Goal: Task Accomplishment & Management: Manage account settings

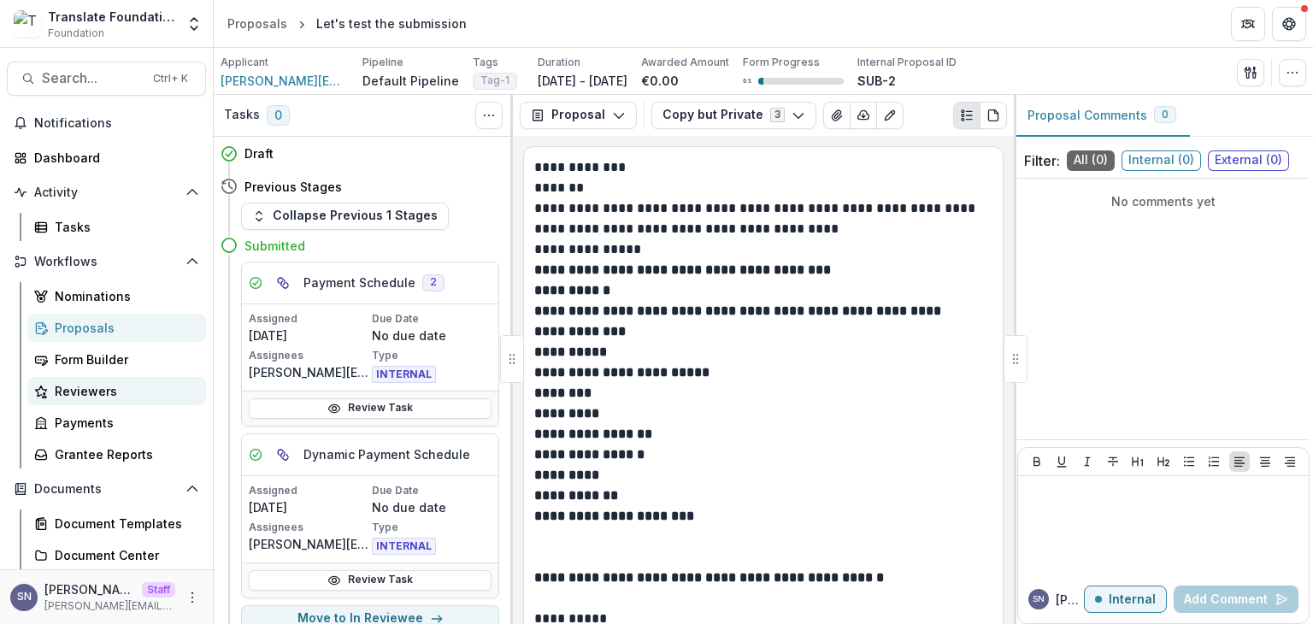
scroll to position [171, 0]
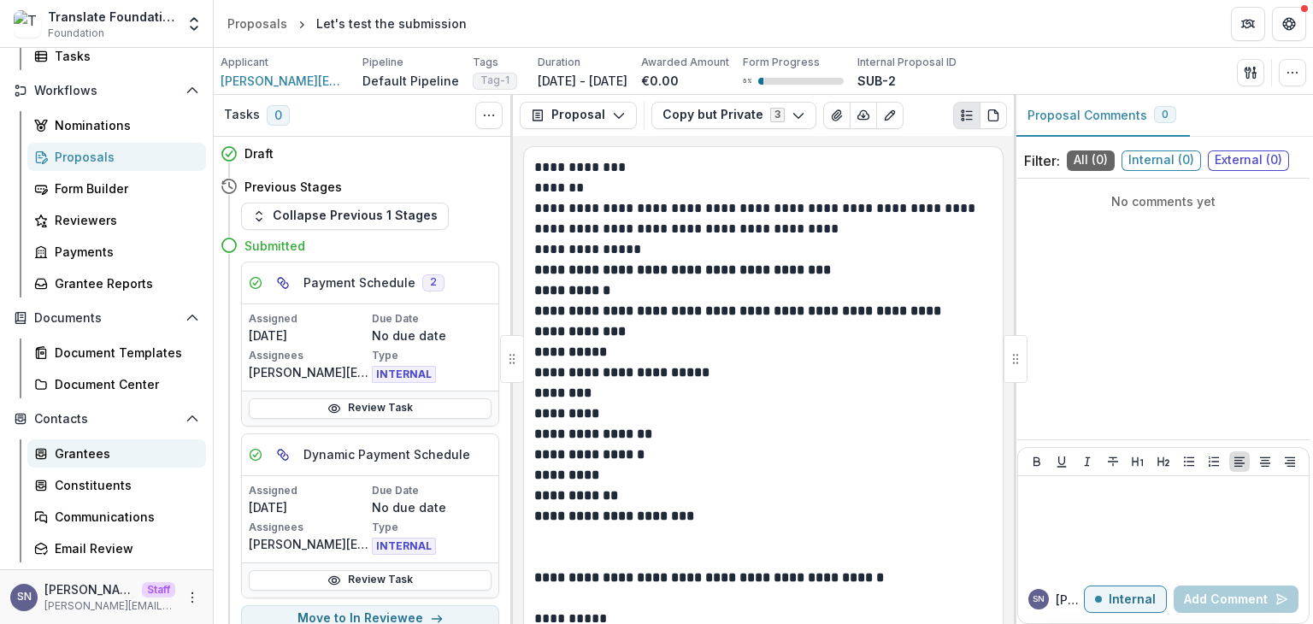
click at [94, 449] on div "Grantees" at bounding box center [124, 453] width 138 height 18
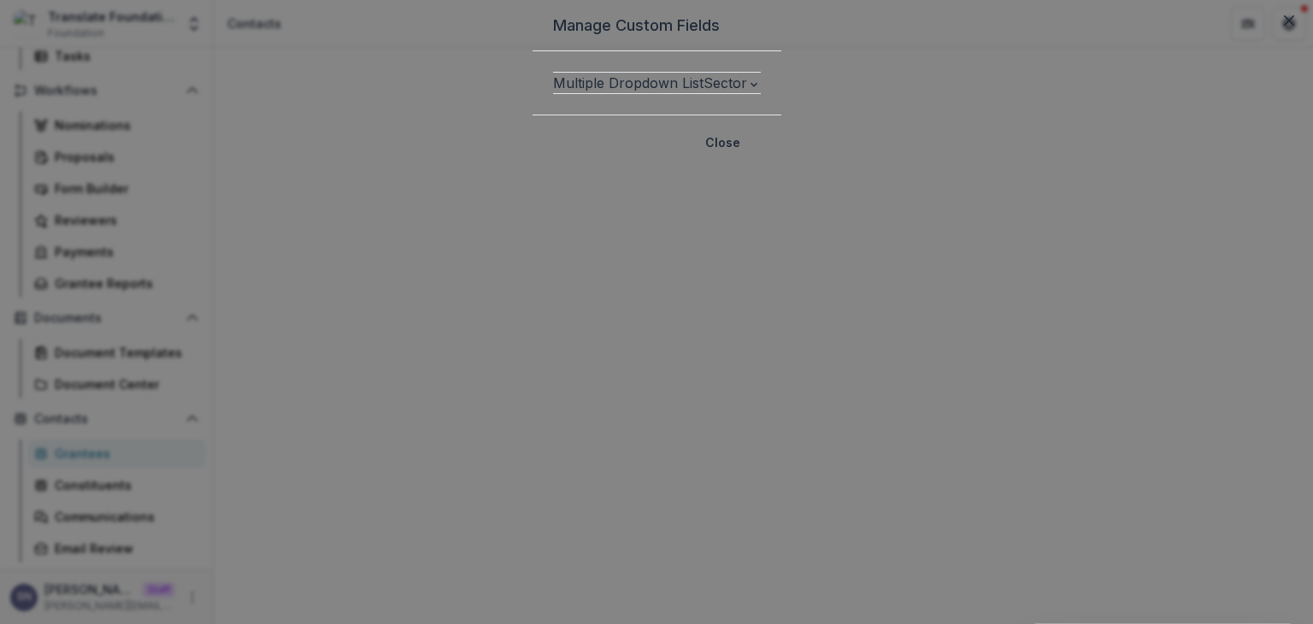
click at [703, 91] on span "Sector" at bounding box center [725, 82] width 44 height 17
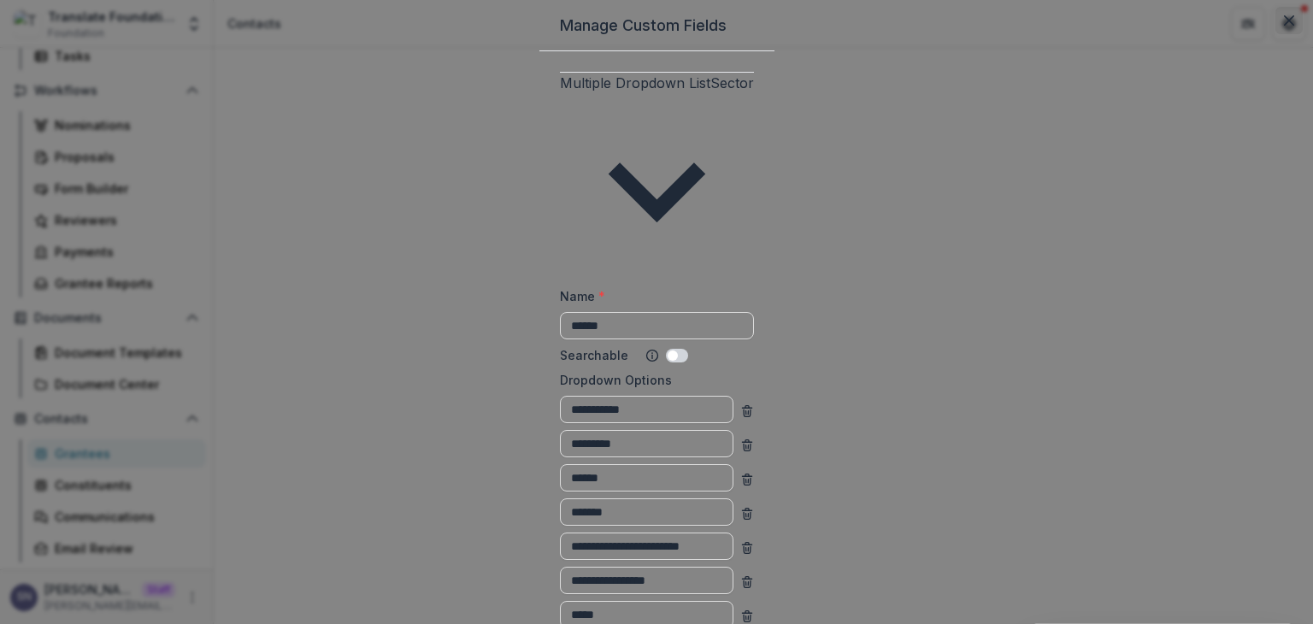
click at [1283, 26] on icon "Close" at bounding box center [1288, 20] width 10 height 10
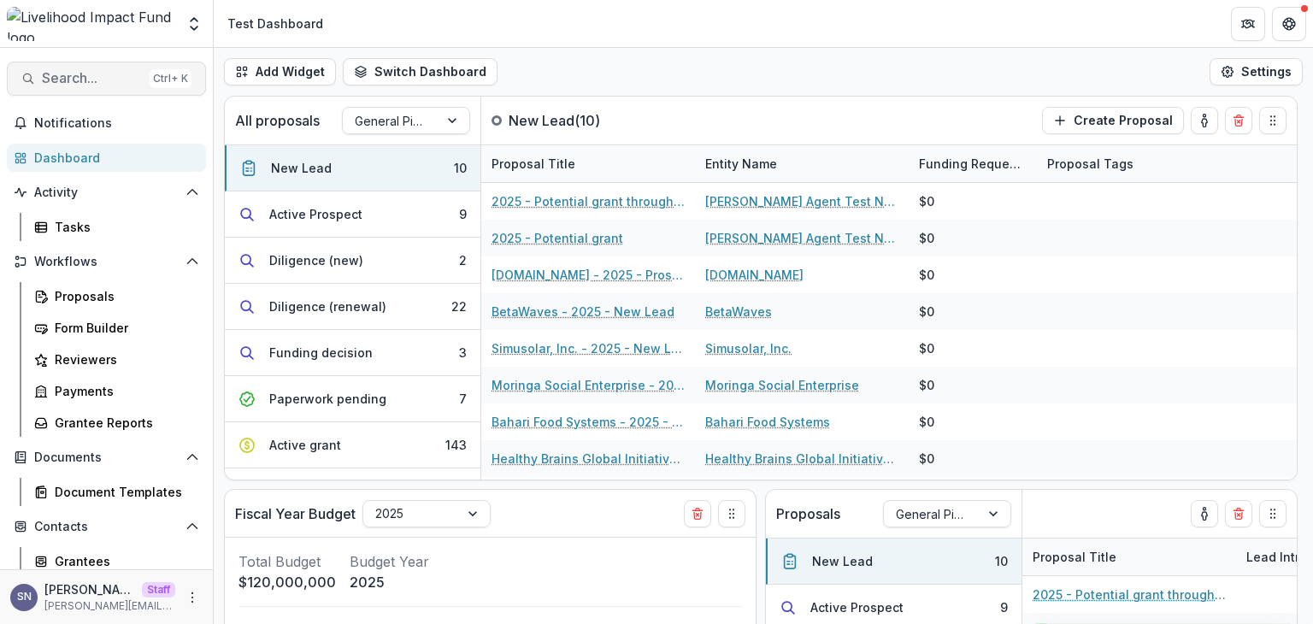
click at [87, 83] on span "Search..." at bounding box center [92, 78] width 101 height 16
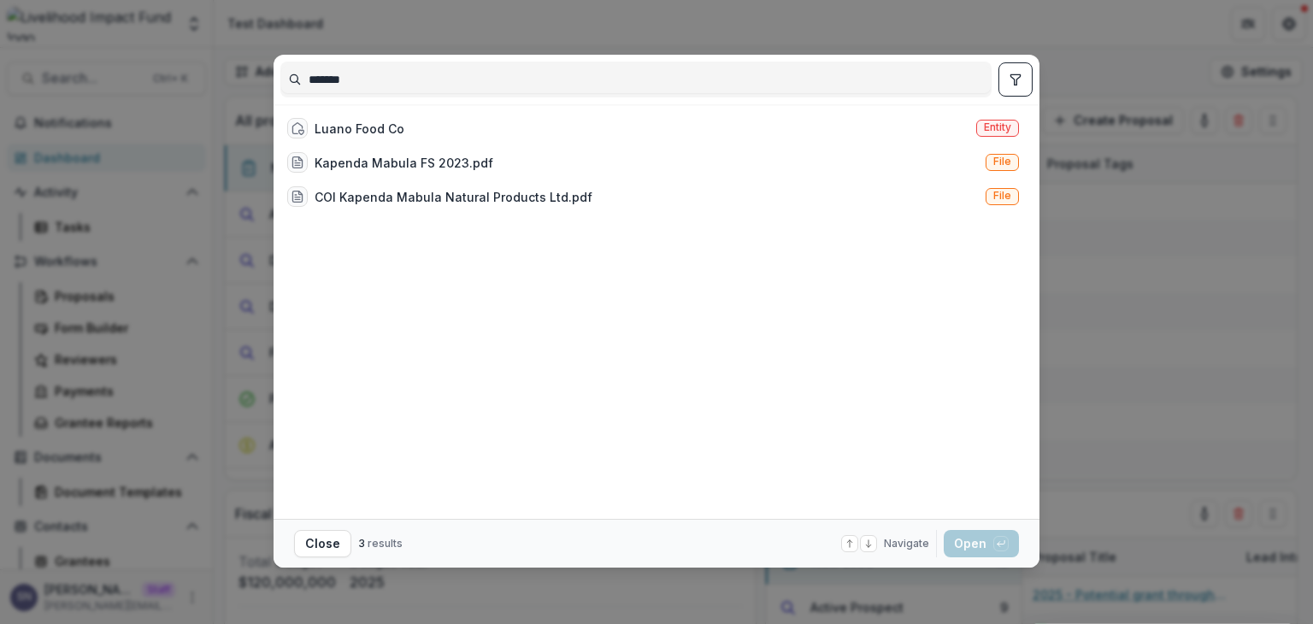
type input "*******"
click at [544, 131] on div "Luano Food Co Entity" at bounding box center [652, 128] width 745 height 34
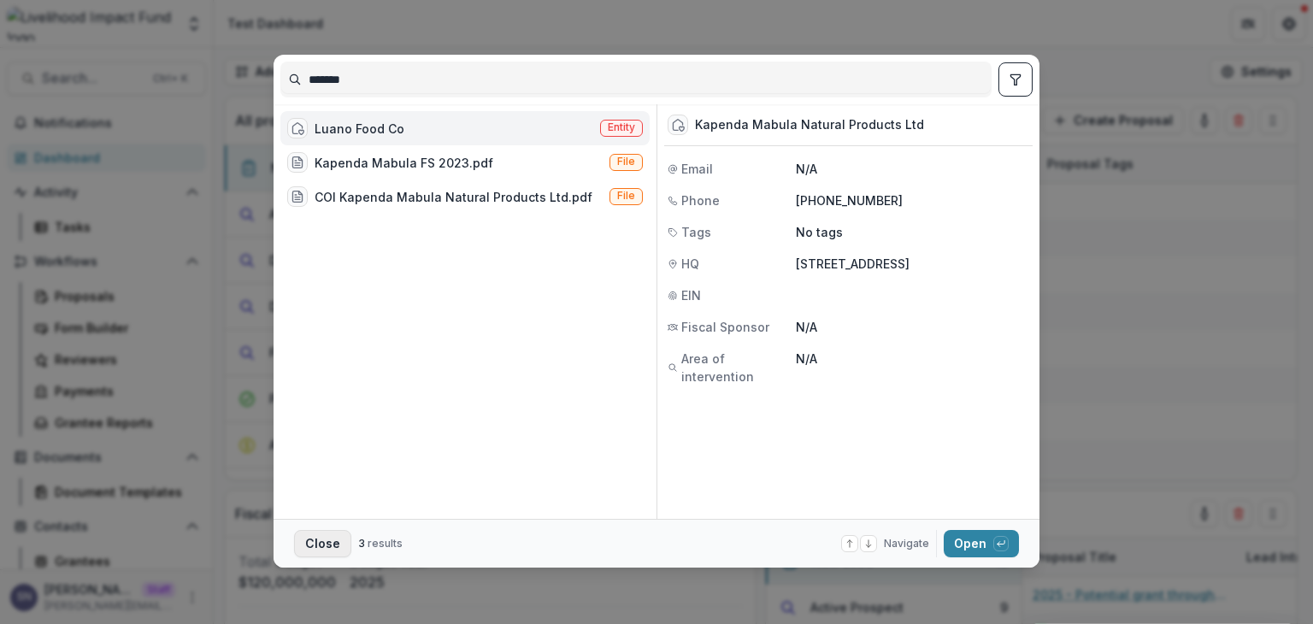
click at [320, 543] on button "Close" at bounding box center [322, 543] width 57 height 27
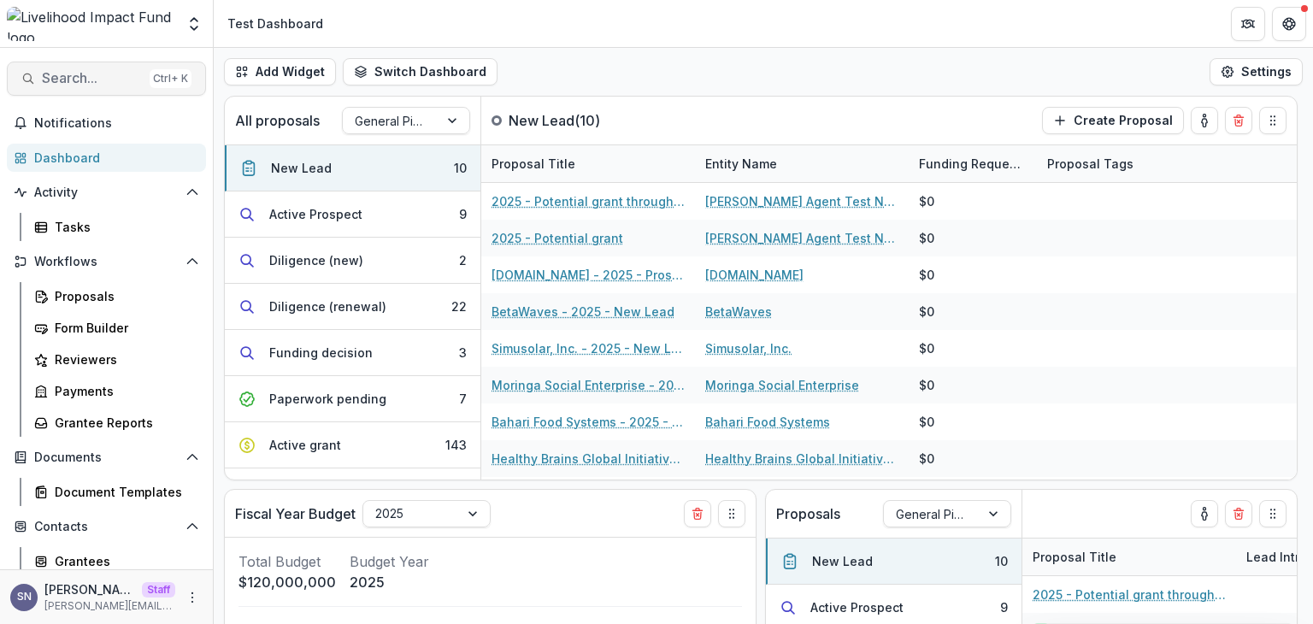
click at [79, 81] on span "Search..." at bounding box center [92, 78] width 101 height 16
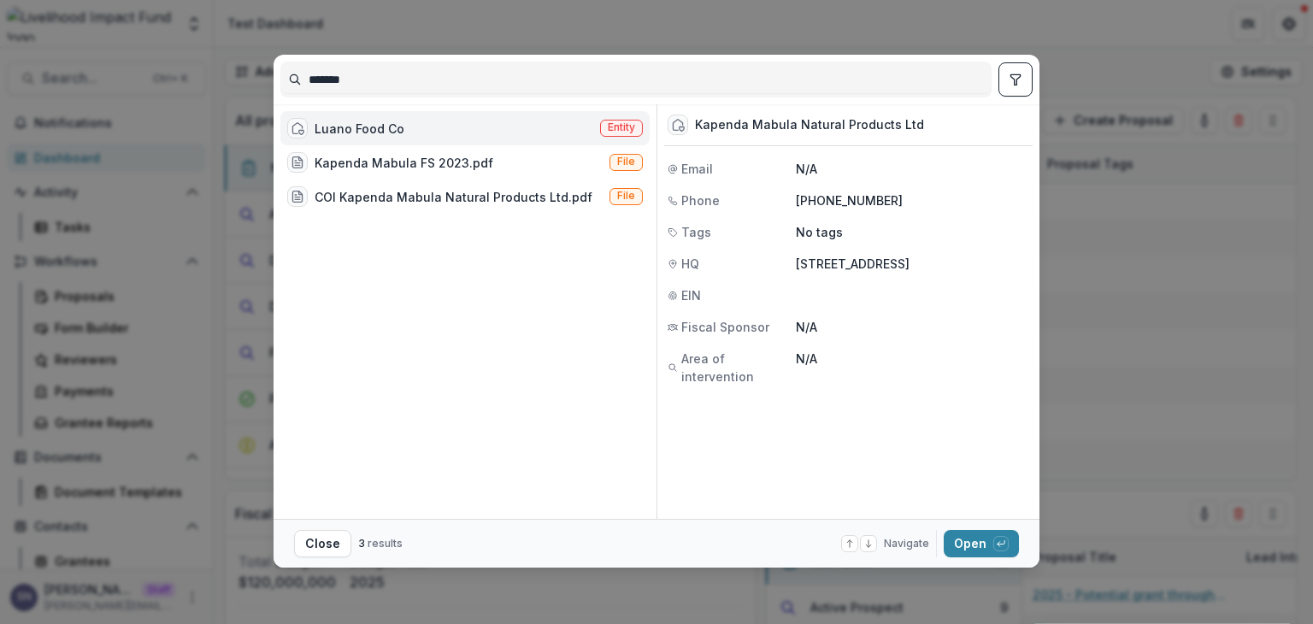
drag, startPoint x: 379, startPoint y: 76, endPoint x: 168, endPoint y: 110, distance: 213.8
click at [168, 110] on div "******* Luano Food Co Entity Kapenda Mabula FS 2023.pdf File COI Kapenda Mabula…" at bounding box center [656, 312] width 1313 height 624
type input "**********"
click at [419, 130] on div "Luano Food Co Entity" at bounding box center [464, 128] width 369 height 34
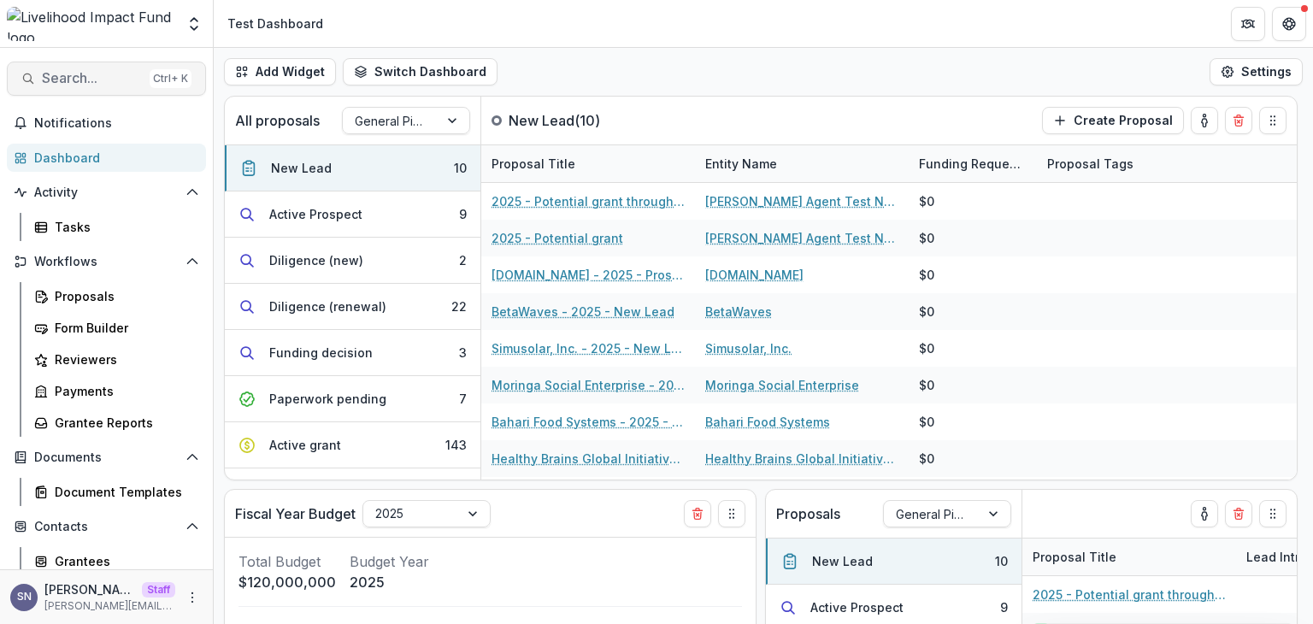
click at [49, 78] on span "Search..." at bounding box center [92, 78] width 101 height 16
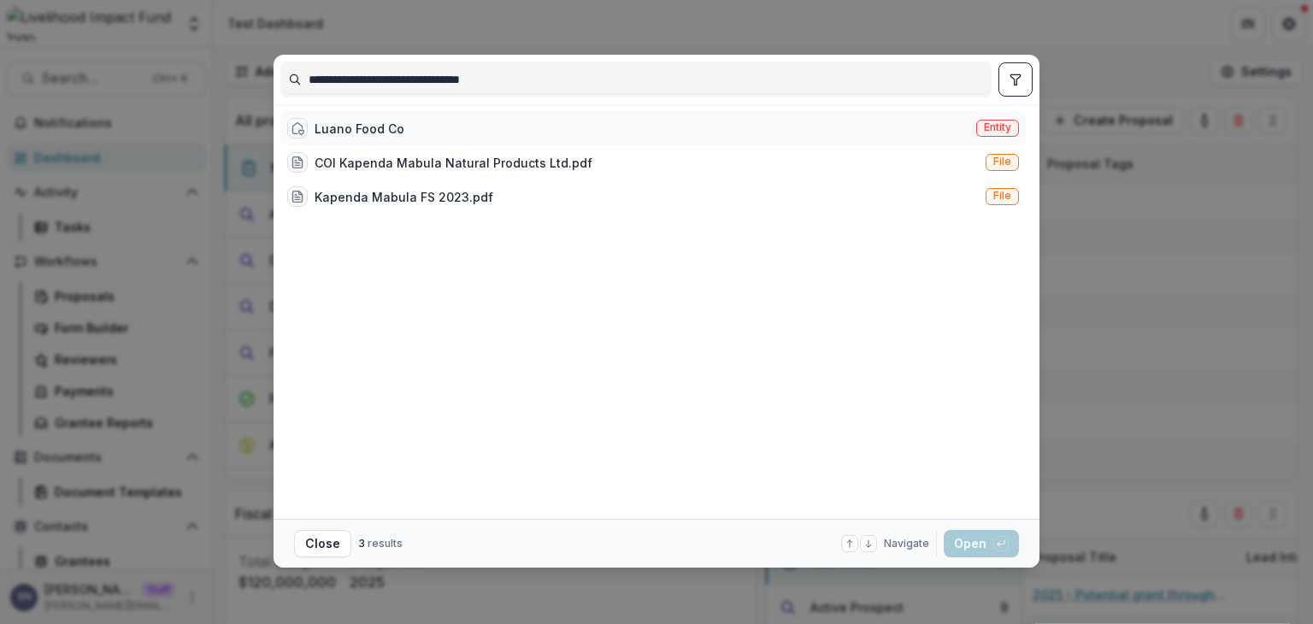
type input "**********"
click at [303, 127] on icon at bounding box center [298, 128] width 14 height 14
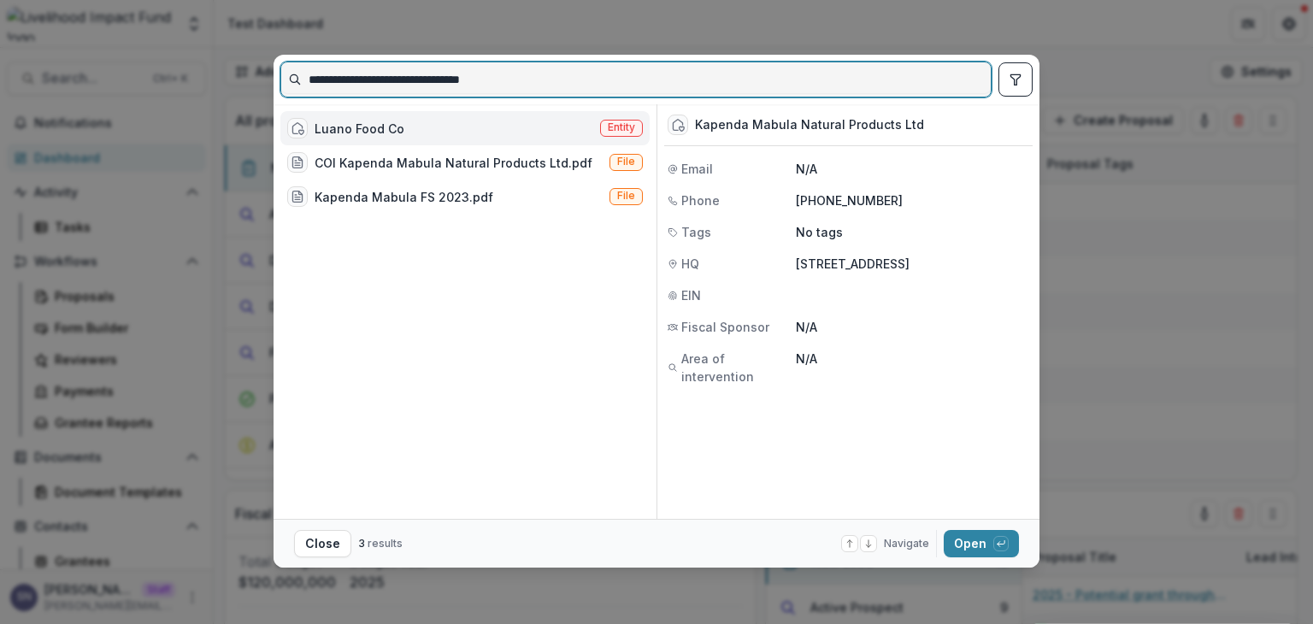
drag, startPoint x: 538, startPoint y: 80, endPoint x: 239, endPoint y: 100, distance: 299.7
click at [239, 100] on div "**********" at bounding box center [656, 312] width 1313 height 624
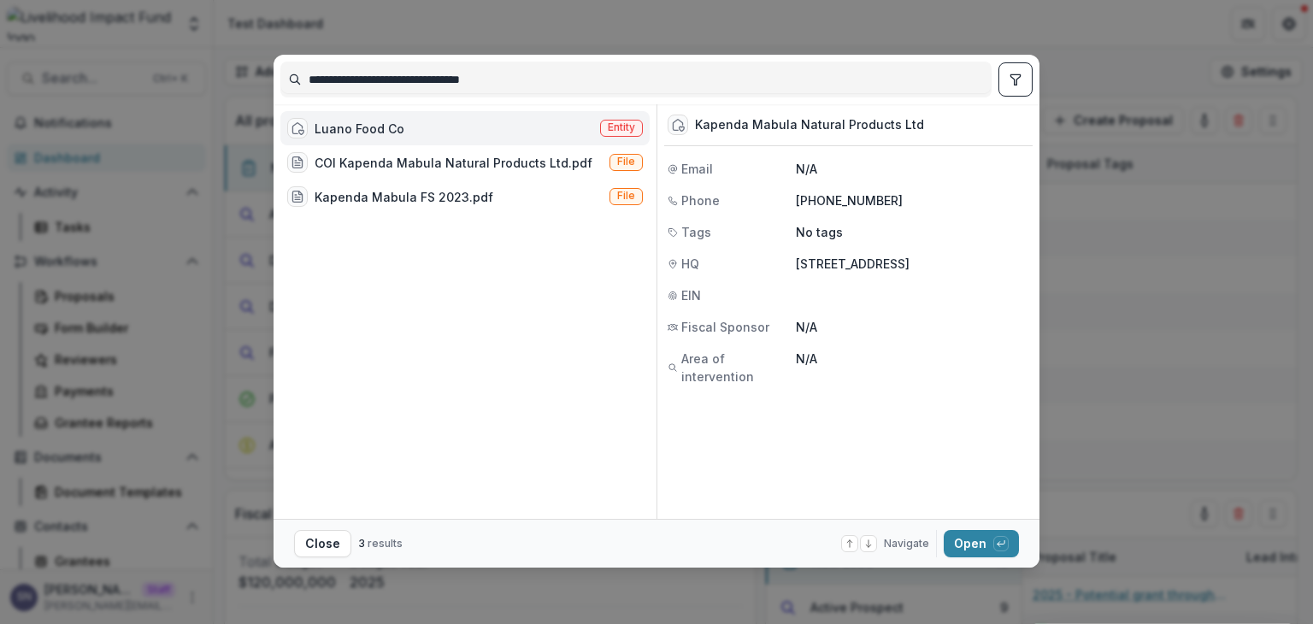
click at [1054, 32] on div "**********" at bounding box center [656, 312] width 1313 height 624
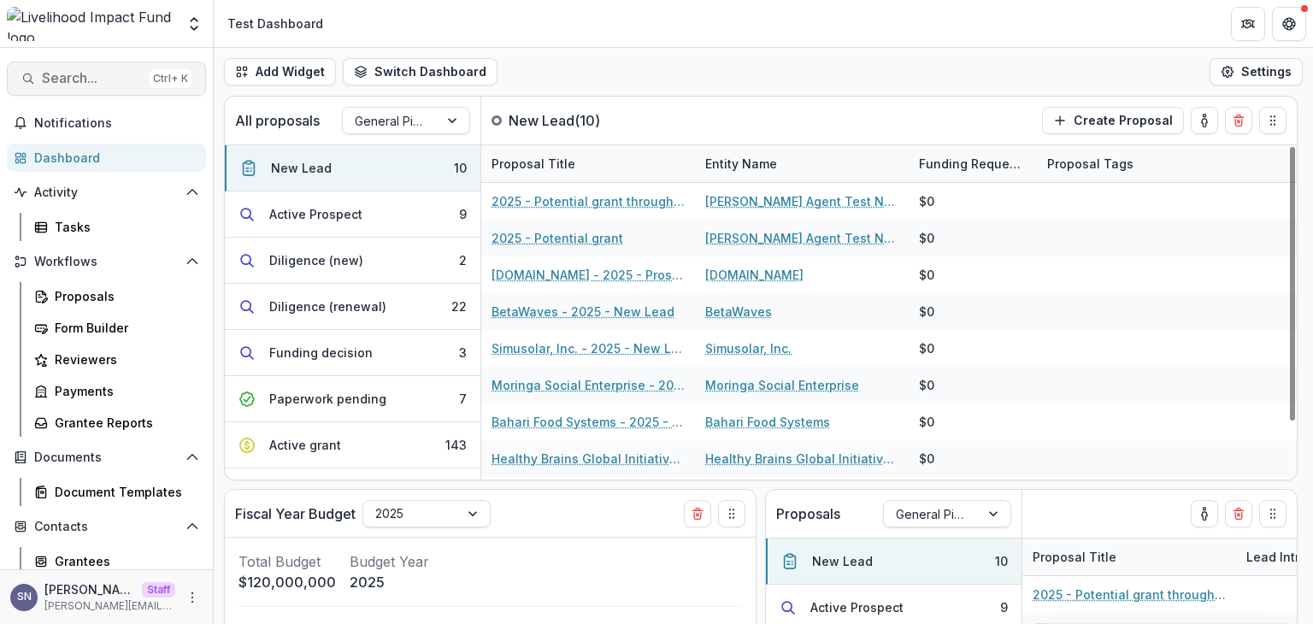
click at [119, 79] on span "Search..." at bounding box center [92, 78] width 101 height 16
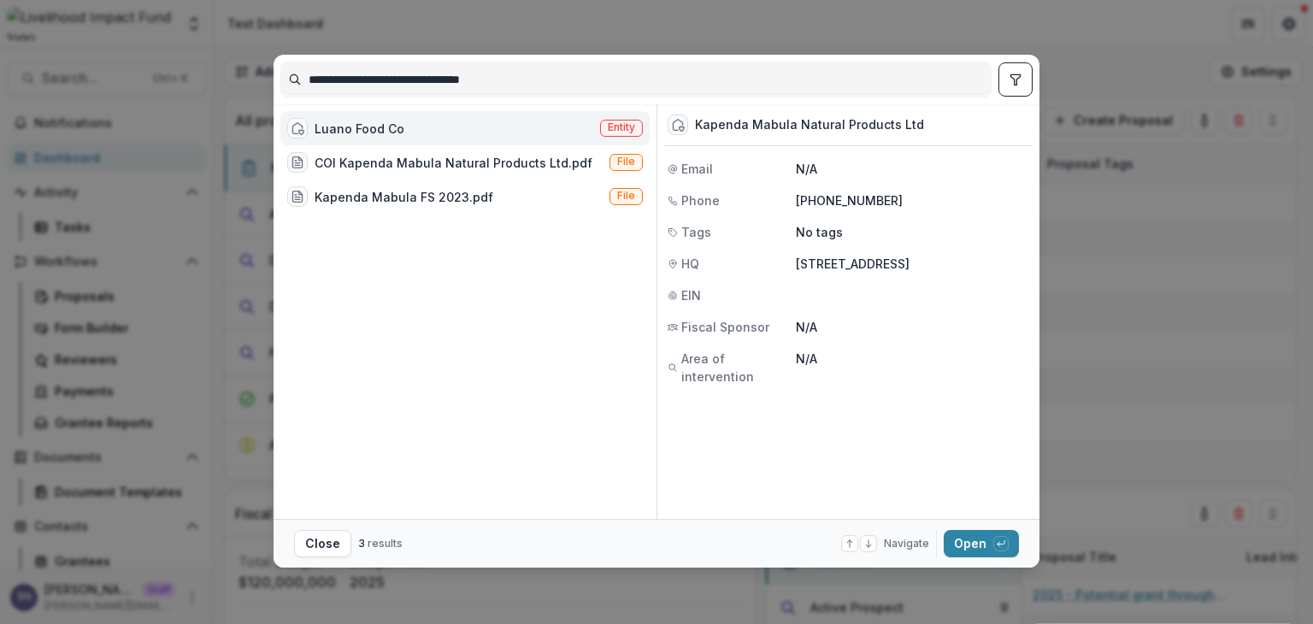
drag, startPoint x: 561, startPoint y: 92, endPoint x: 113, endPoint y: 85, distance: 448.7
click at [113, 85] on div "**********" at bounding box center [656, 312] width 1313 height 624
type input "**********"
click at [330, 131] on div "Luano Food Co" at bounding box center [359, 129] width 90 height 18
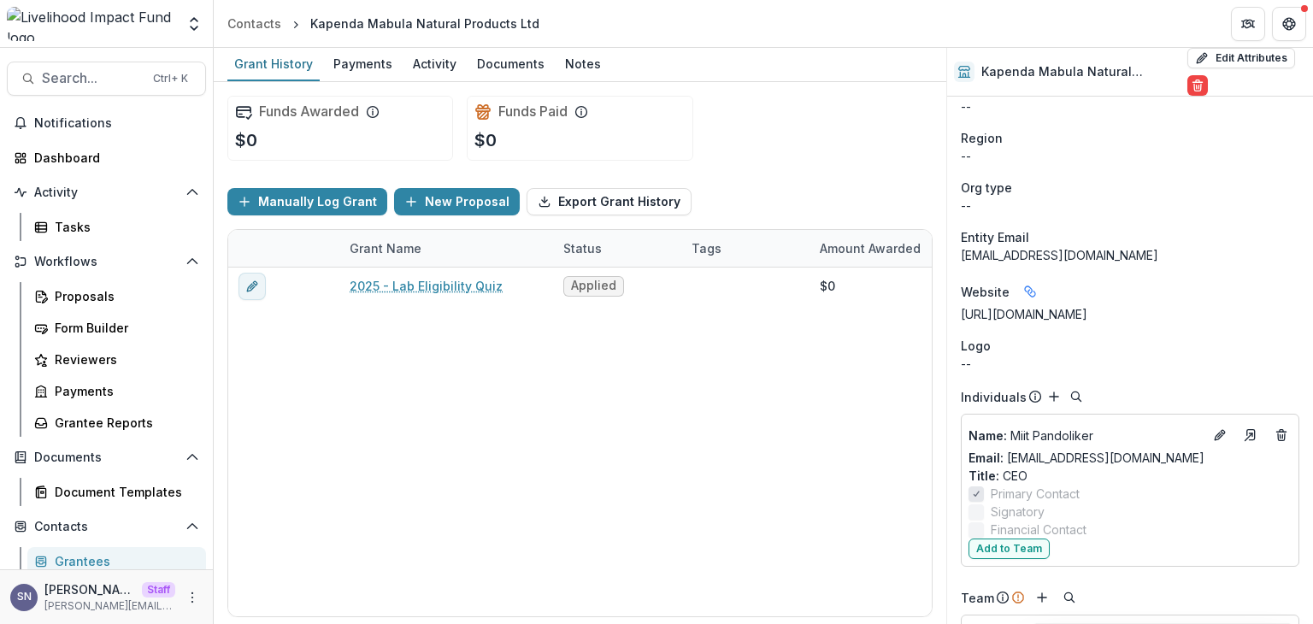
scroll to position [559, 0]
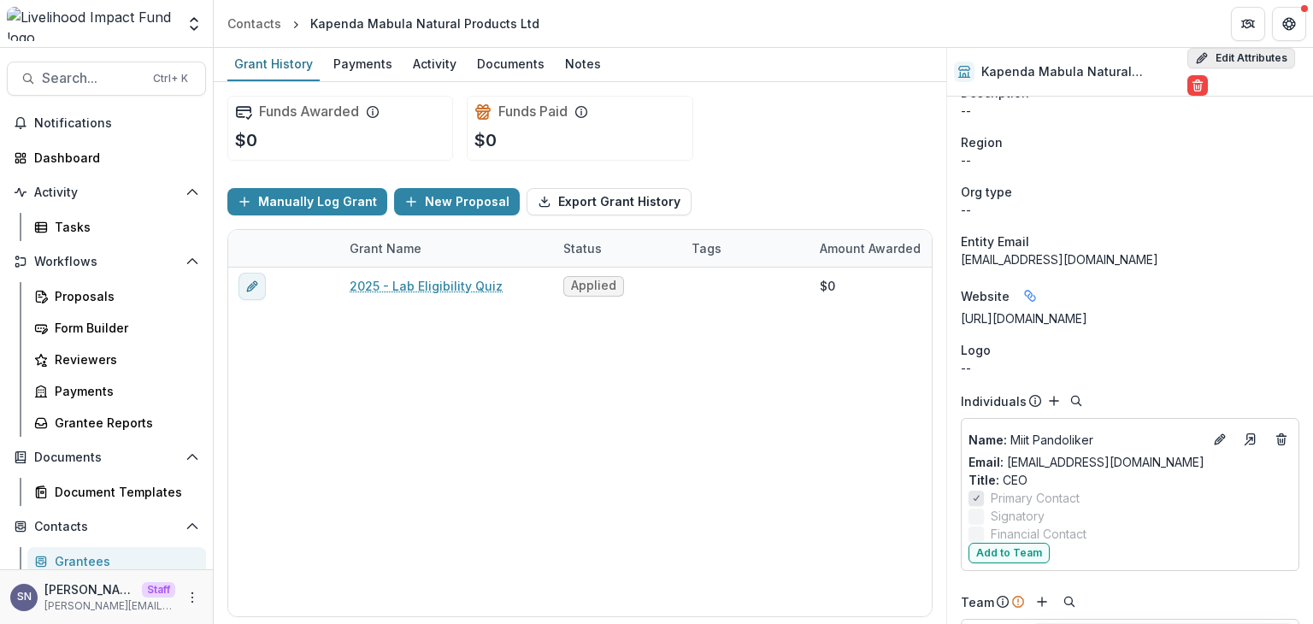
click at [1261, 49] on button "Edit Attributes" at bounding box center [1241, 58] width 108 height 21
select select
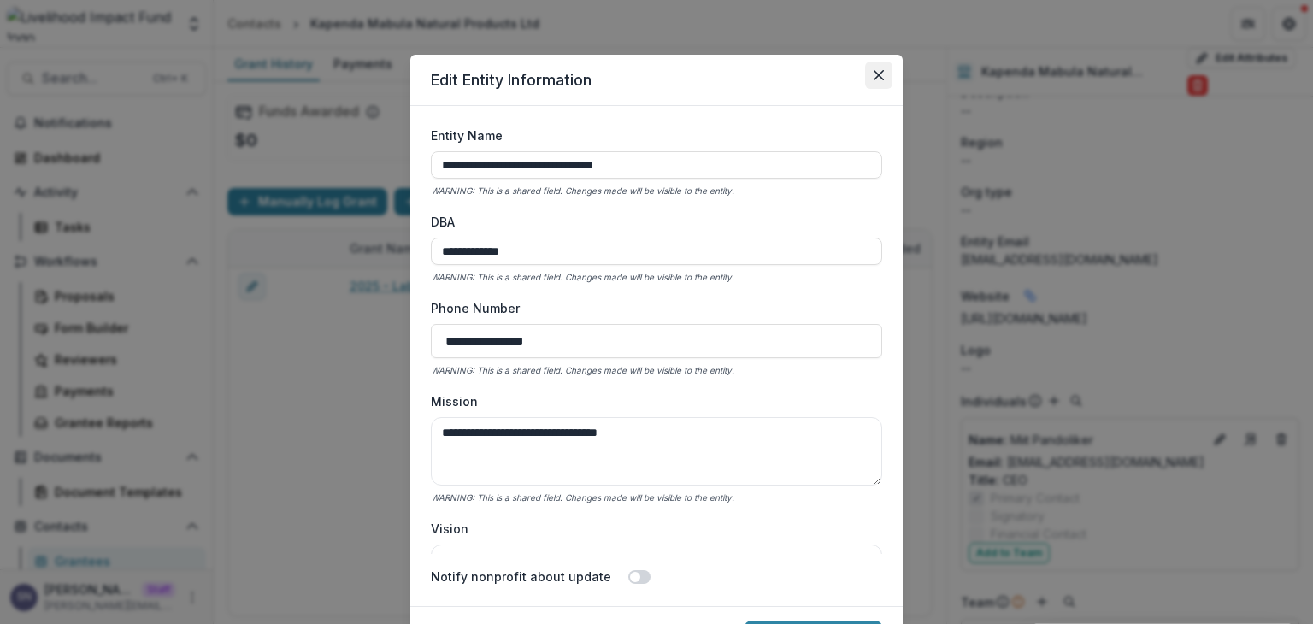
click at [886, 73] on button "Close" at bounding box center [878, 75] width 27 height 27
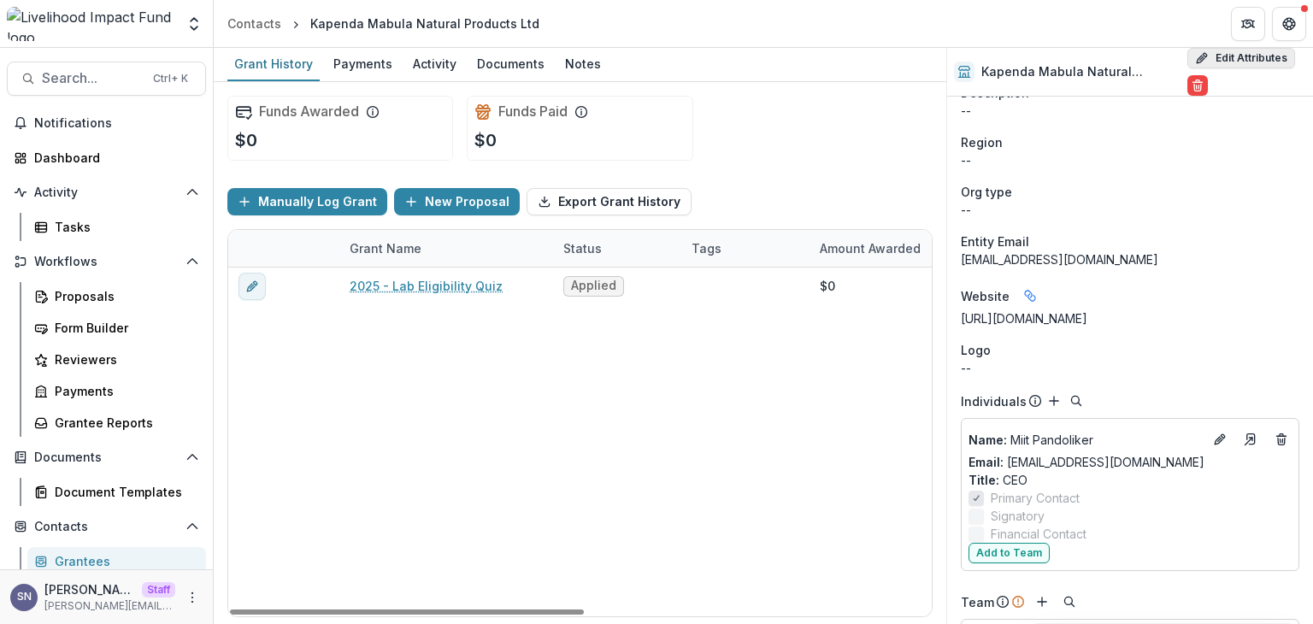
click at [1216, 59] on button "Edit Attributes" at bounding box center [1241, 58] width 108 height 21
select select
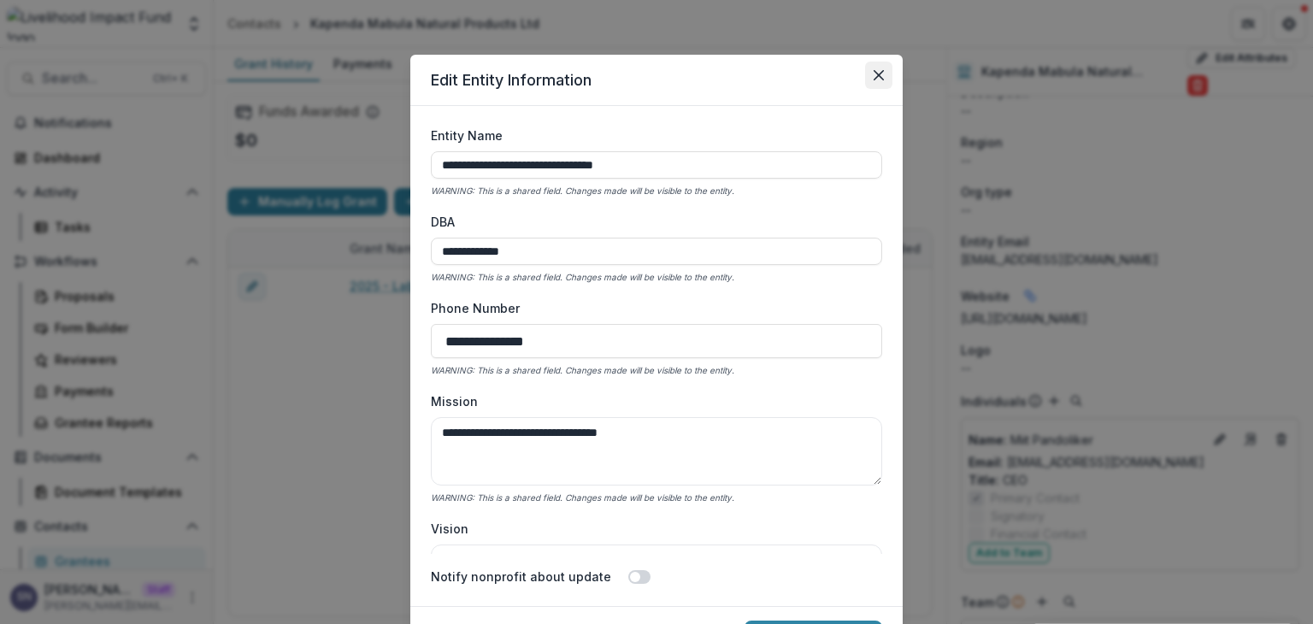
click at [881, 70] on button "Close" at bounding box center [878, 75] width 27 height 27
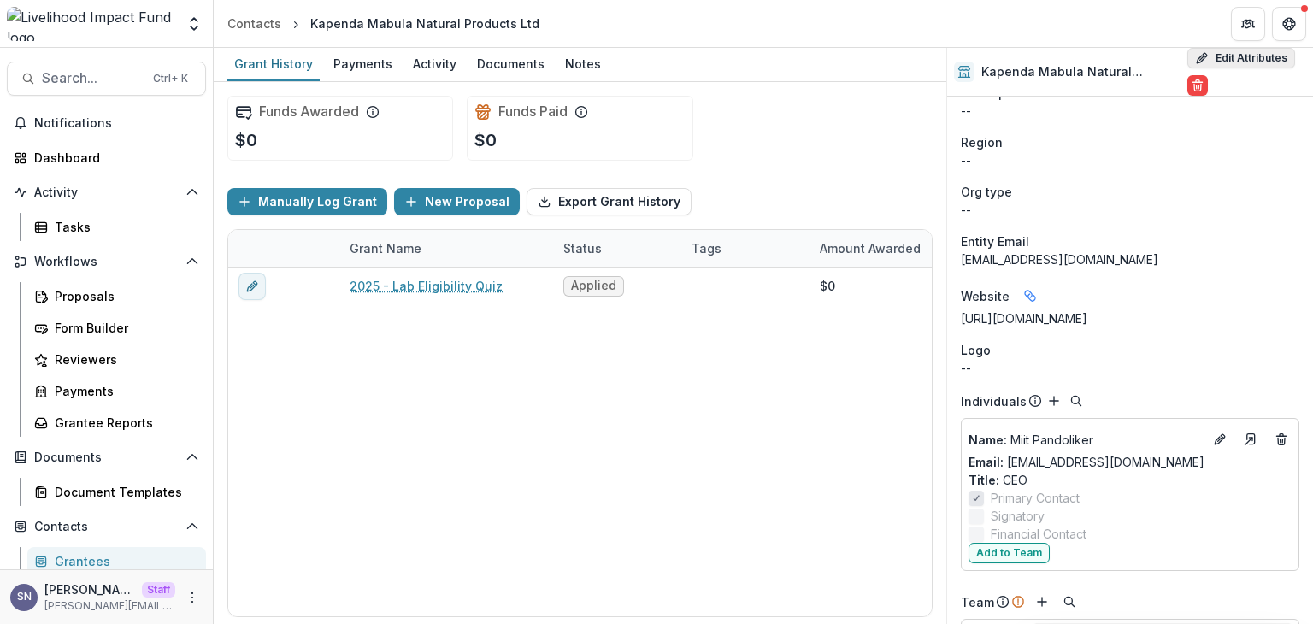
click at [1224, 56] on button "Edit Attributes" at bounding box center [1241, 58] width 108 height 21
select select
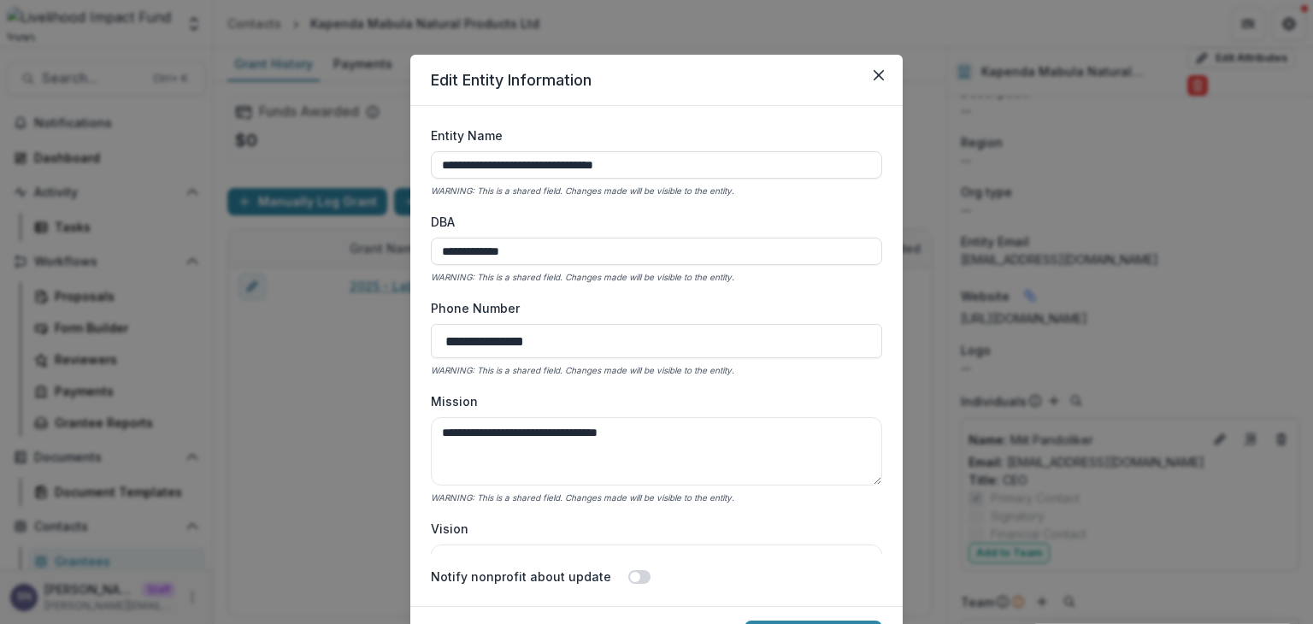
drag, startPoint x: 684, startPoint y: 160, endPoint x: 374, endPoint y: 193, distance: 312.0
click at [374, 193] on div "**********" at bounding box center [656, 312] width 1313 height 624
drag, startPoint x: 479, startPoint y: 272, endPoint x: 400, endPoint y: 288, distance: 80.3
click at [400, 288] on div "**********" at bounding box center [656, 312] width 1313 height 624
click at [875, 76] on icon "Close" at bounding box center [878, 75] width 10 height 10
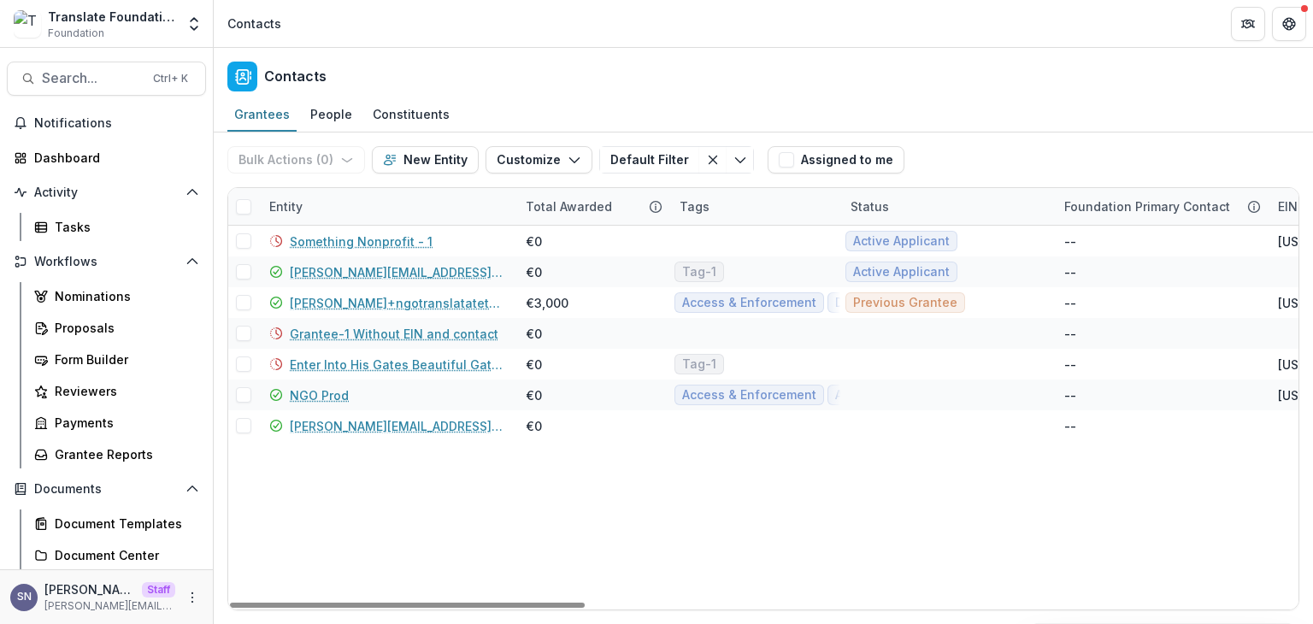
scroll to position [171, 0]
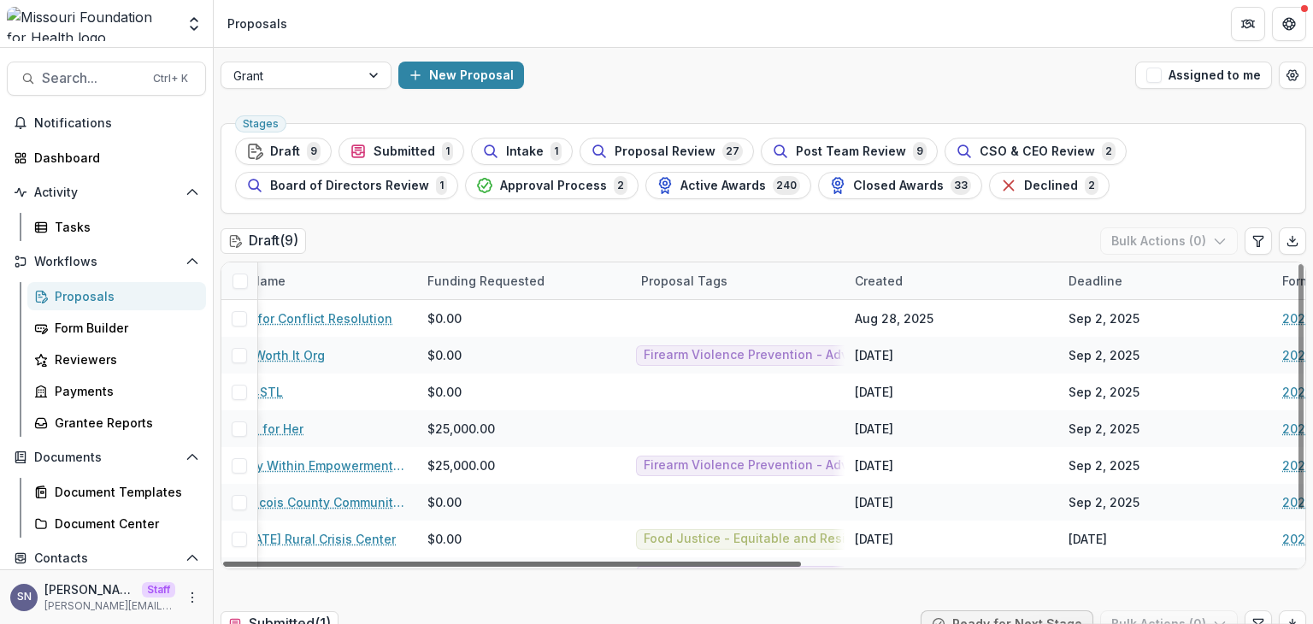
scroll to position [0, 383]
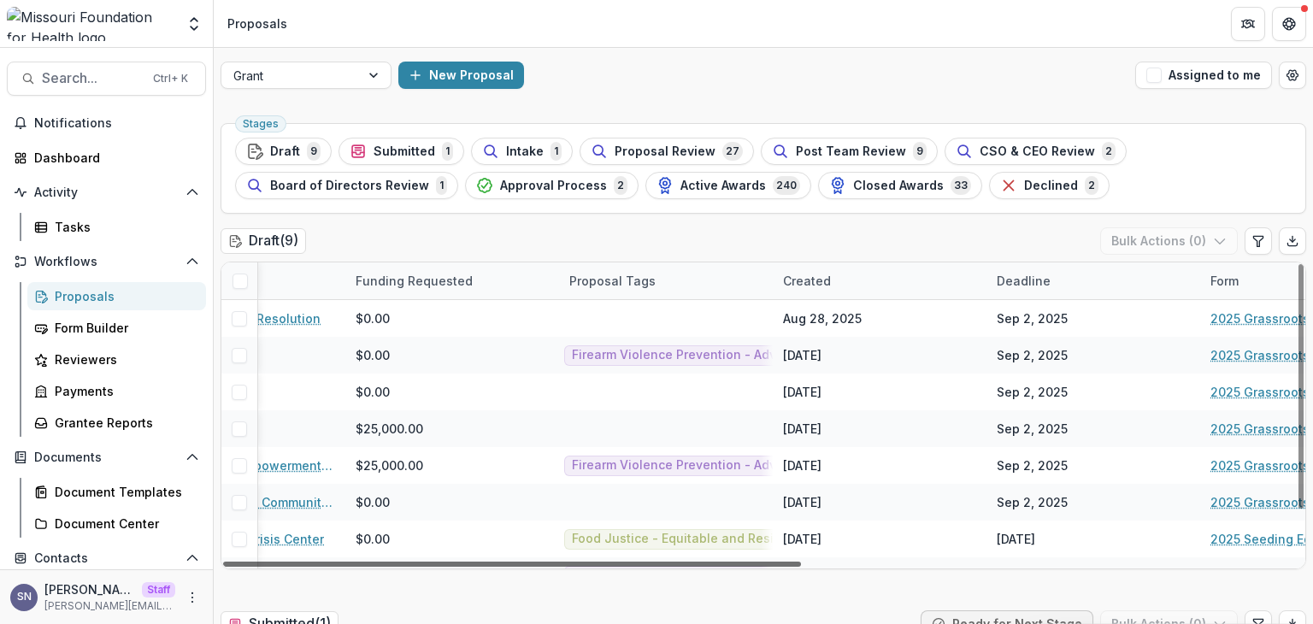
drag, startPoint x: 632, startPoint y: 565, endPoint x: 837, endPoint y: 550, distance: 205.6
click at [801, 561] on div at bounding box center [512, 563] width 578 height 5
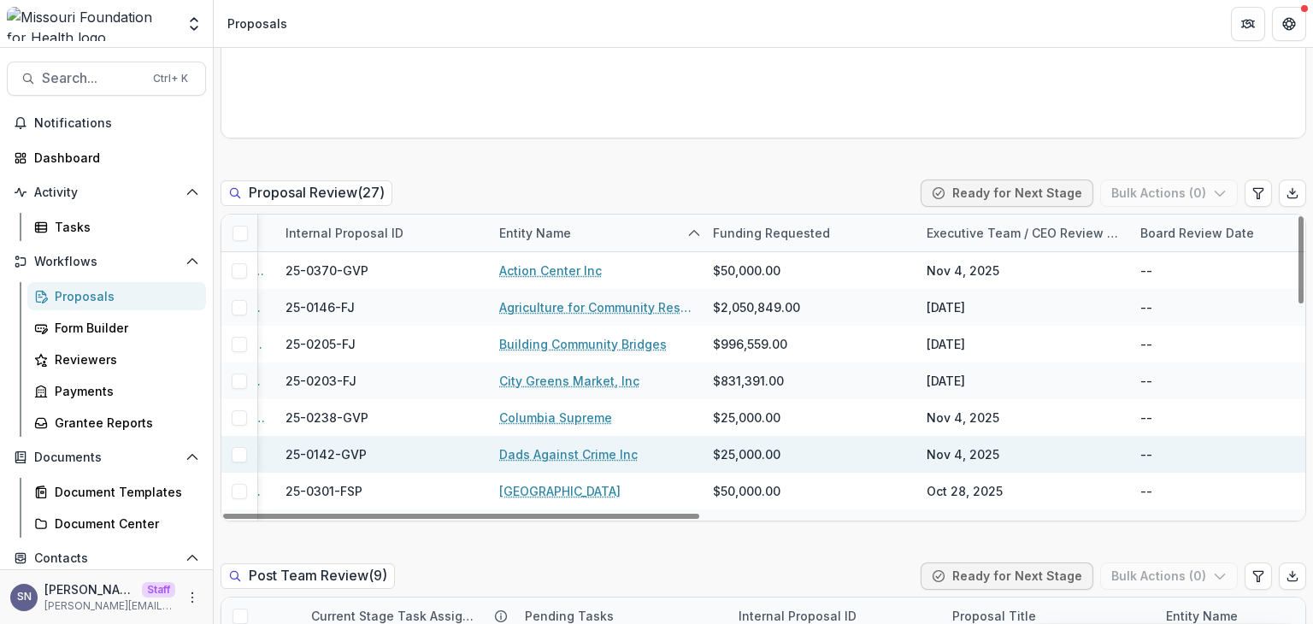
scroll to position [0, 201]
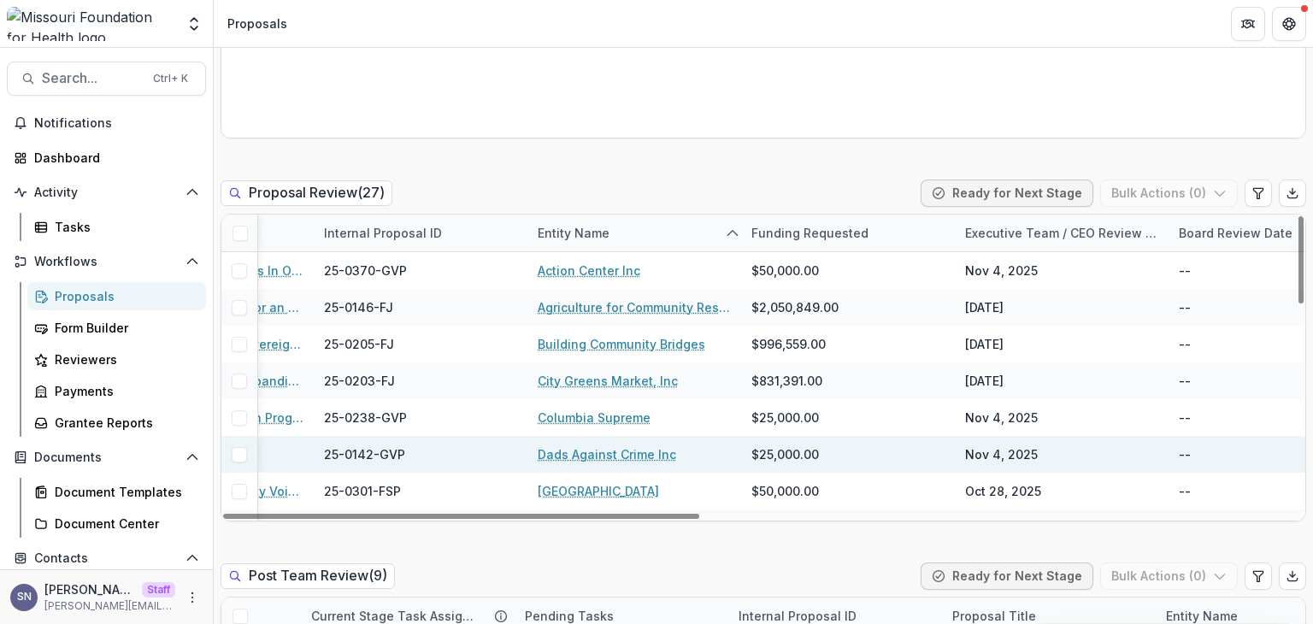
drag, startPoint x: 632, startPoint y: 517, endPoint x: 725, endPoint y: 461, distance: 107.7
click at [699, 514] on div at bounding box center [461, 516] width 476 height 5
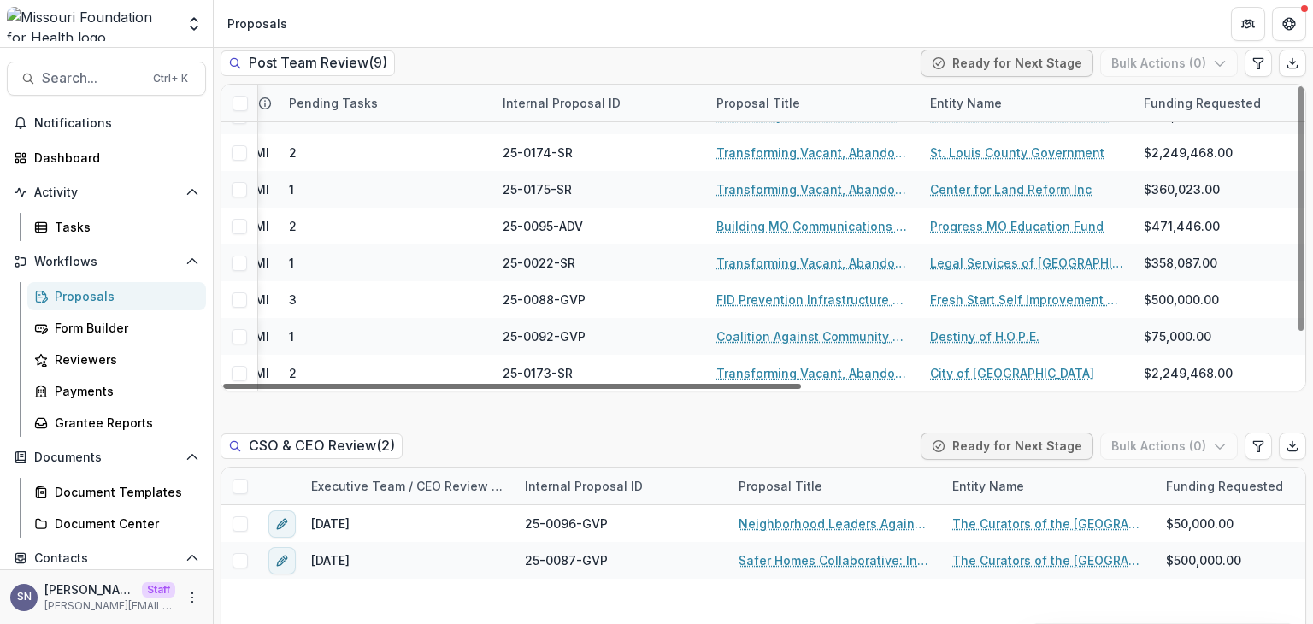
scroll to position [62, 219]
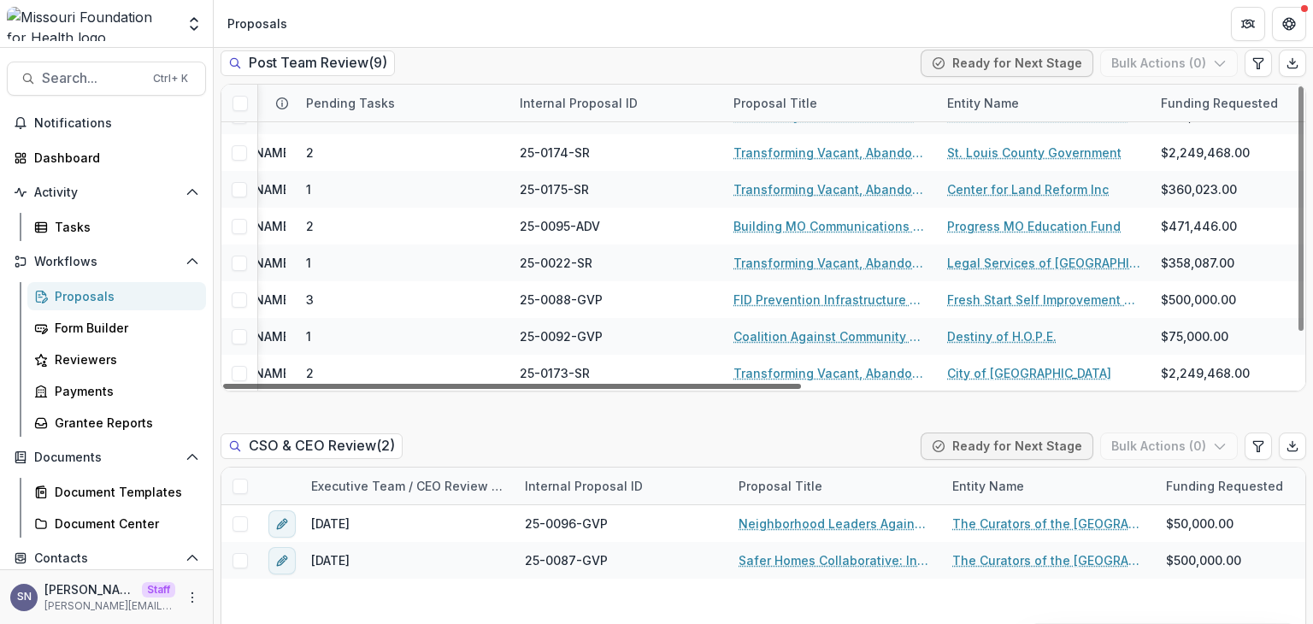
drag, startPoint x: 777, startPoint y: 385, endPoint x: 894, endPoint y: 316, distance: 136.0
click at [801, 384] on div at bounding box center [512, 386] width 578 height 5
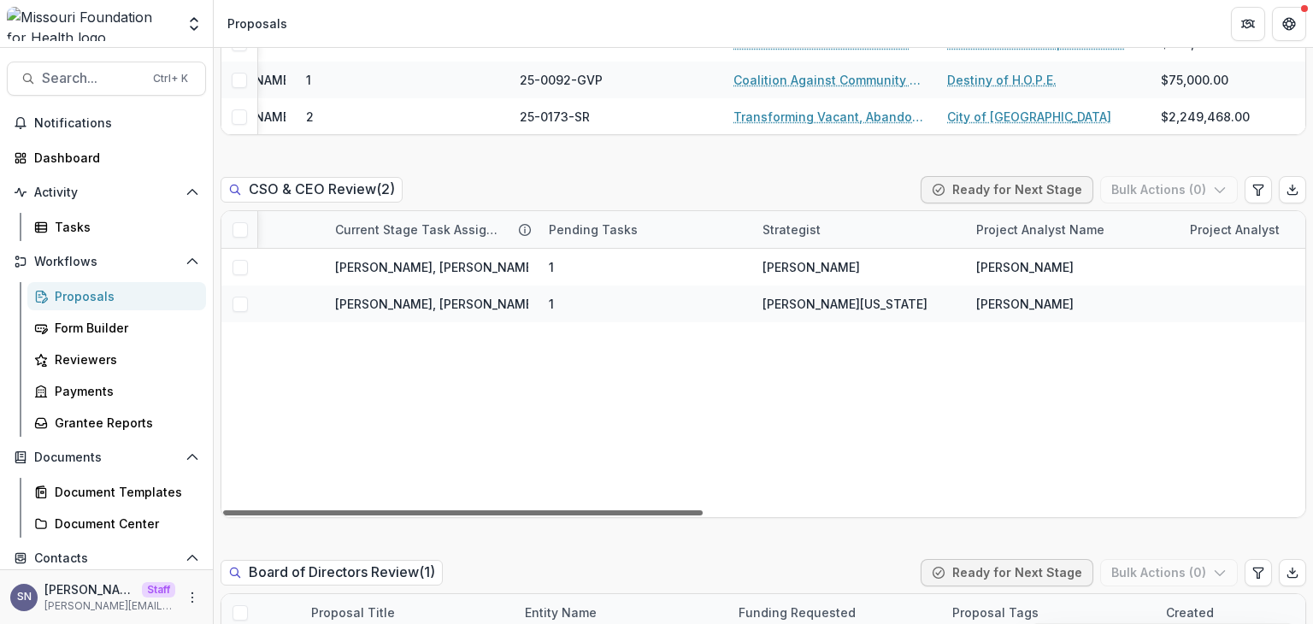
scroll to position [0, 0]
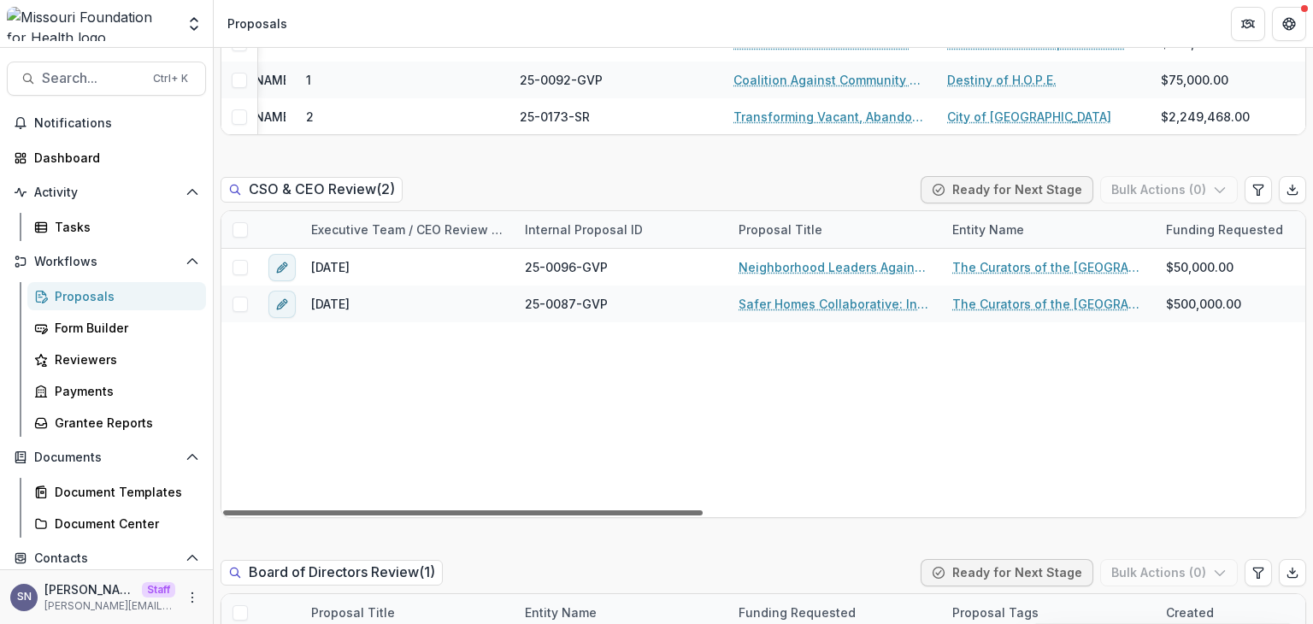
drag, startPoint x: 675, startPoint y: 514, endPoint x: 599, endPoint y: 432, distance: 111.9
click at [599, 510] on div at bounding box center [462, 512] width 479 height 5
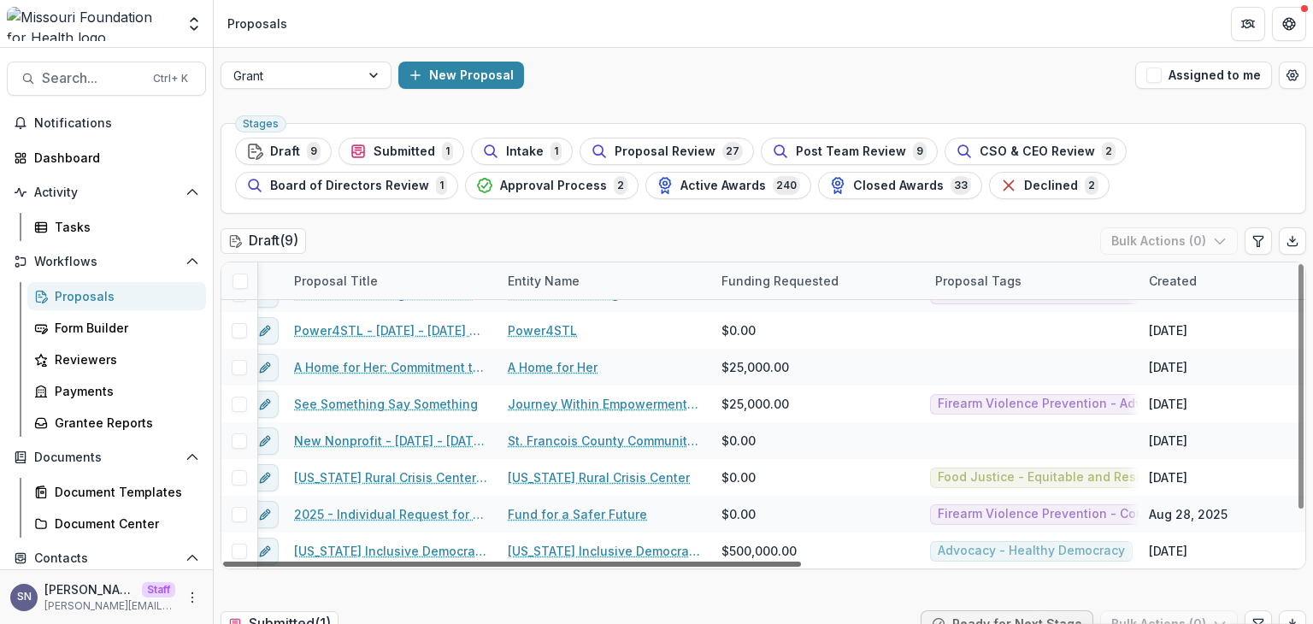
scroll to position [62, 0]
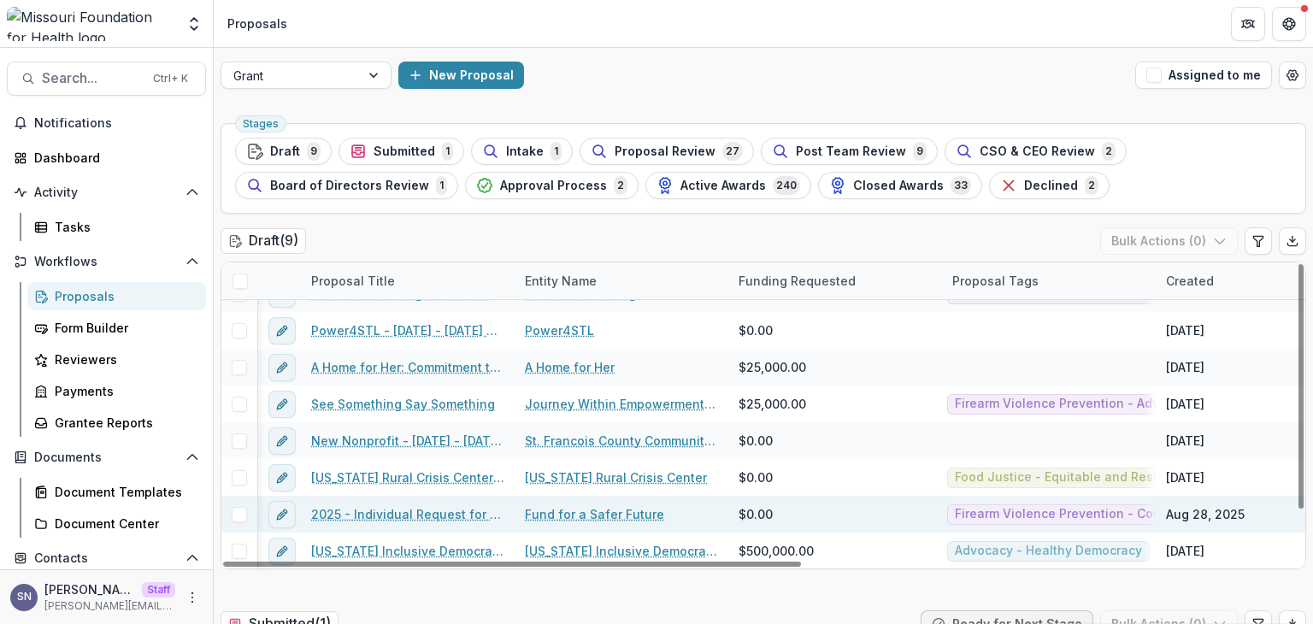
drag, startPoint x: 930, startPoint y: 561, endPoint x: 604, endPoint y: 526, distance: 327.5
click at [604, 561] on div at bounding box center [512, 563] width 578 height 5
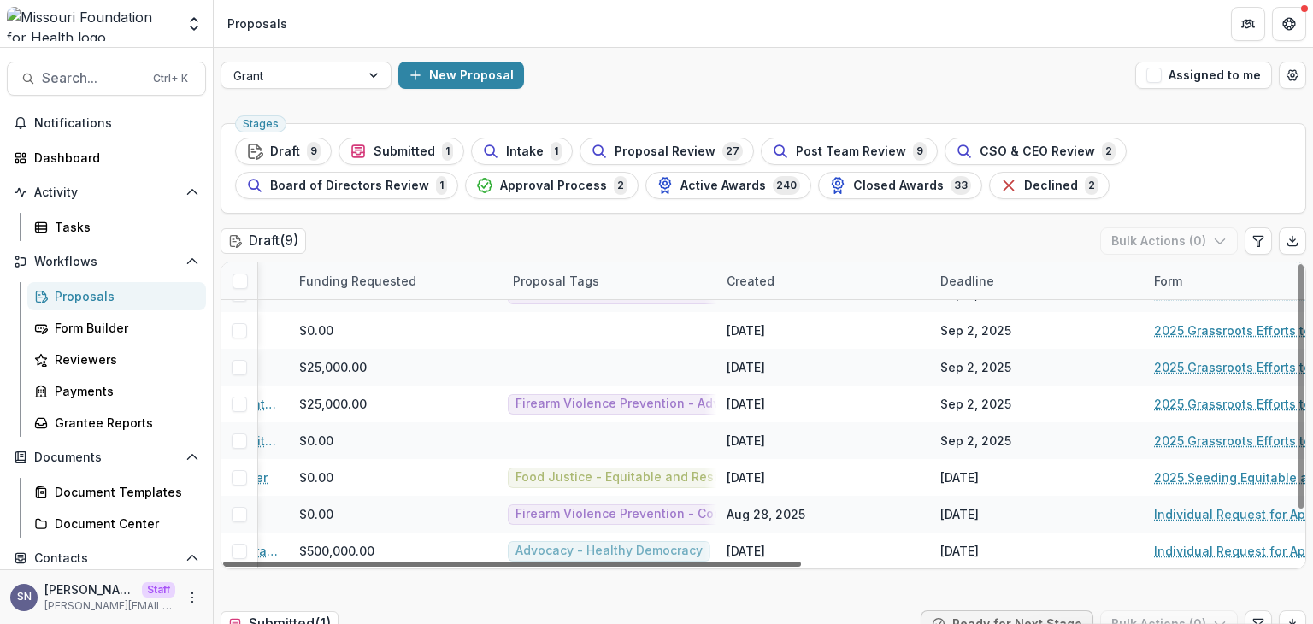
scroll to position [62, 478]
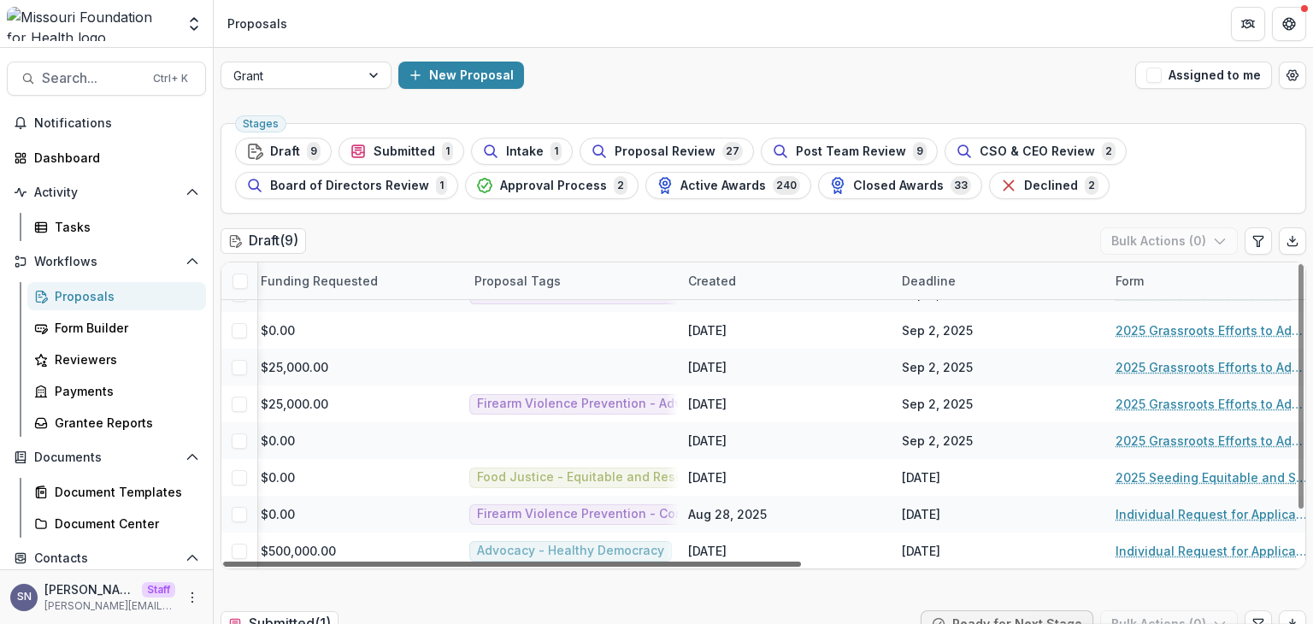
drag, startPoint x: 493, startPoint y: 563, endPoint x: 749, endPoint y: 560, distance: 255.5
click at [749, 561] on div at bounding box center [512, 563] width 578 height 5
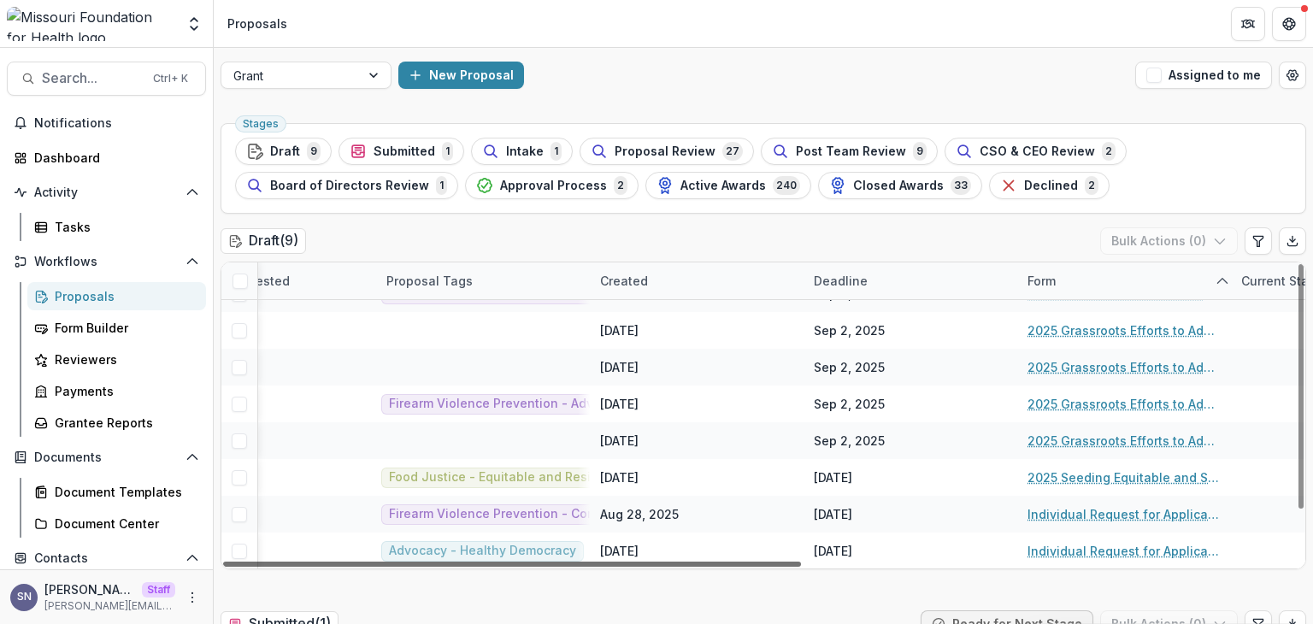
scroll to position [62, 584]
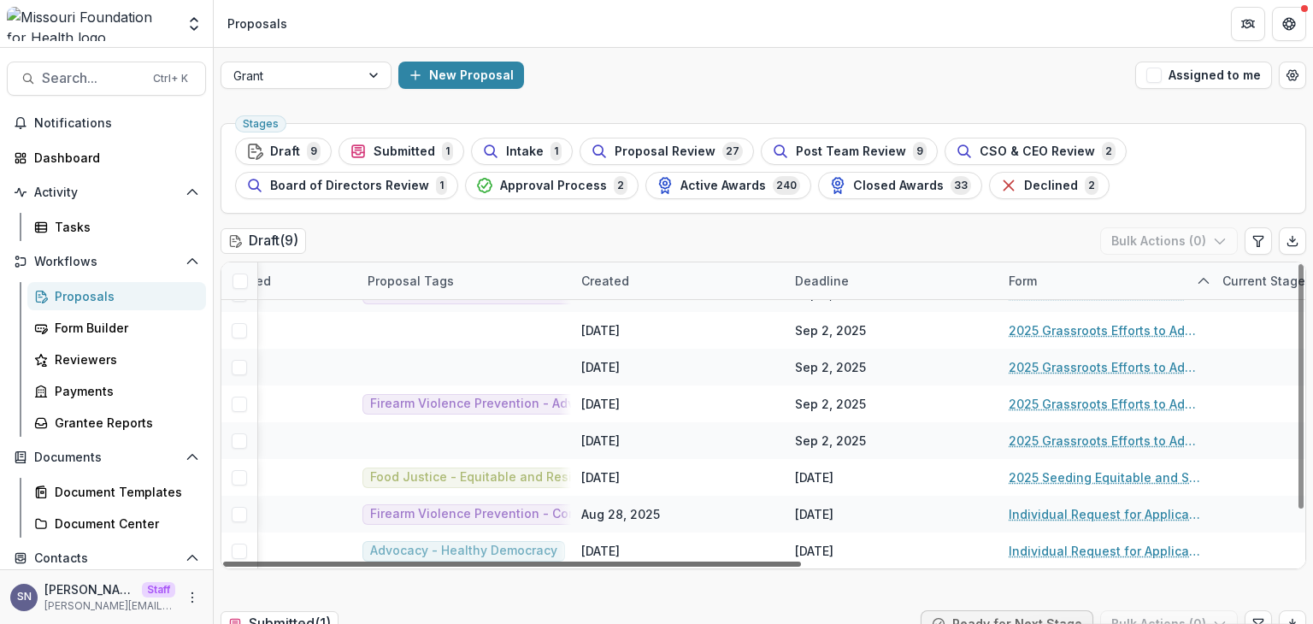
drag, startPoint x: 994, startPoint y: 566, endPoint x: 1051, endPoint y: 561, distance: 57.5
click at [801, 561] on div at bounding box center [512, 563] width 578 height 5
click at [836, 289] on div "Deadline" at bounding box center [891, 280] width 214 height 37
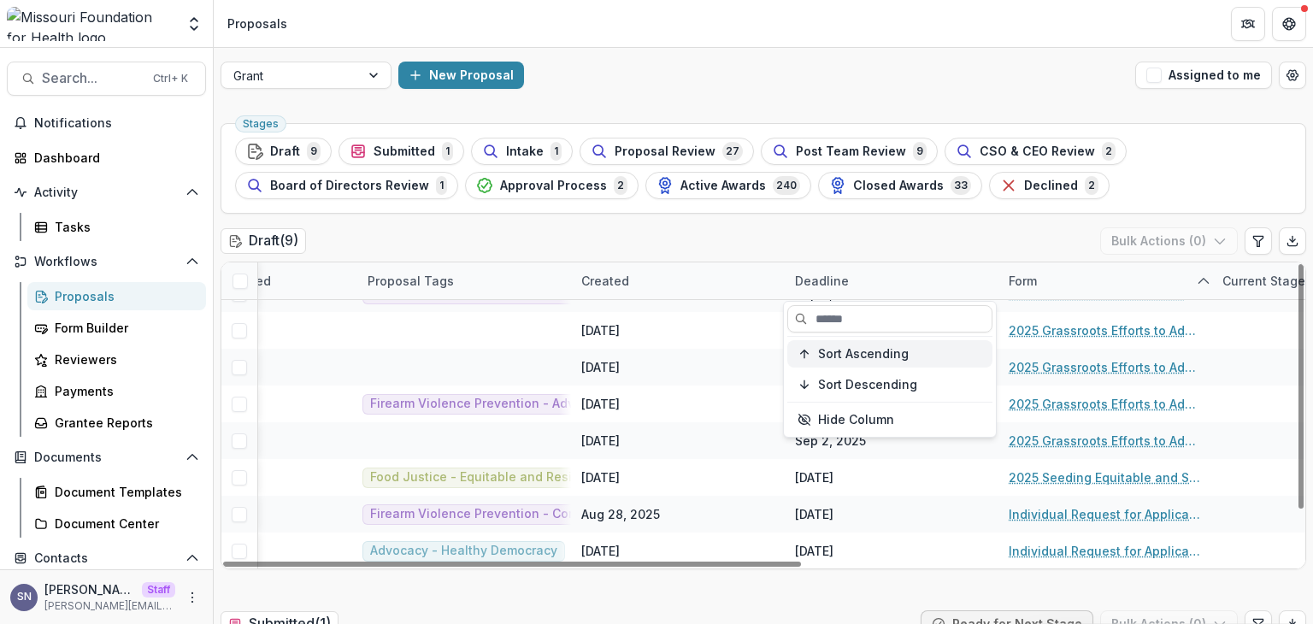
click at [853, 347] on span "Sort Ascending" at bounding box center [863, 354] width 91 height 15
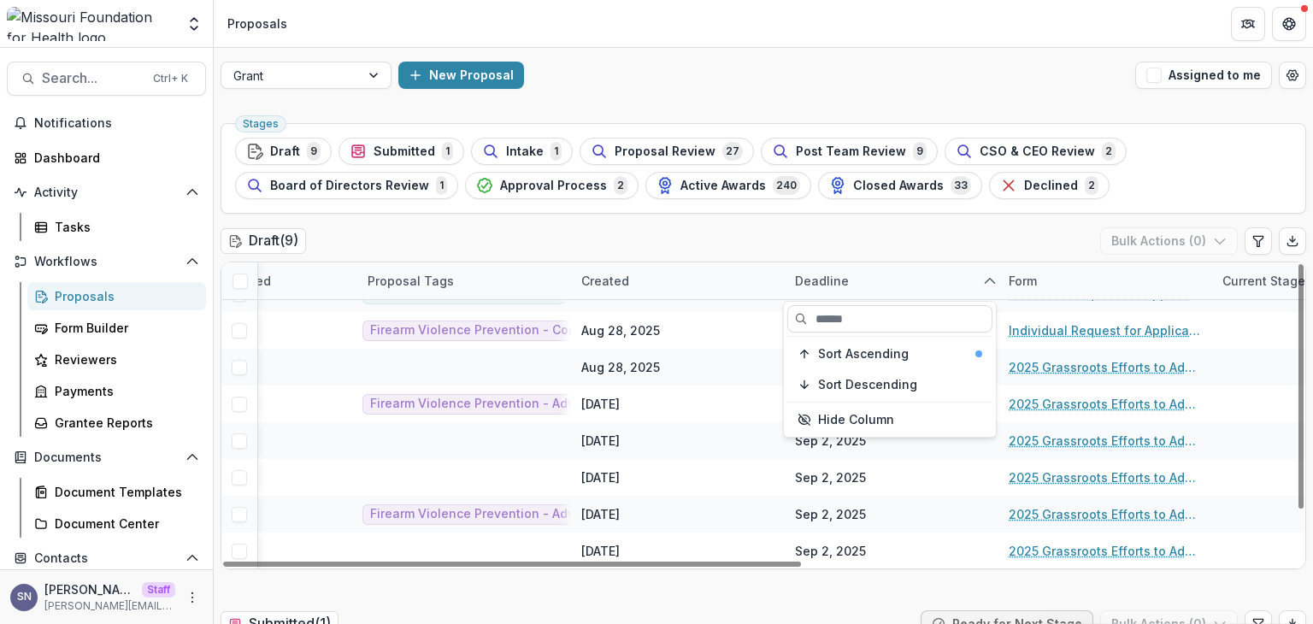
click at [919, 272] on div "Deadline" at bounding box center [891, 280] width 214 height 37
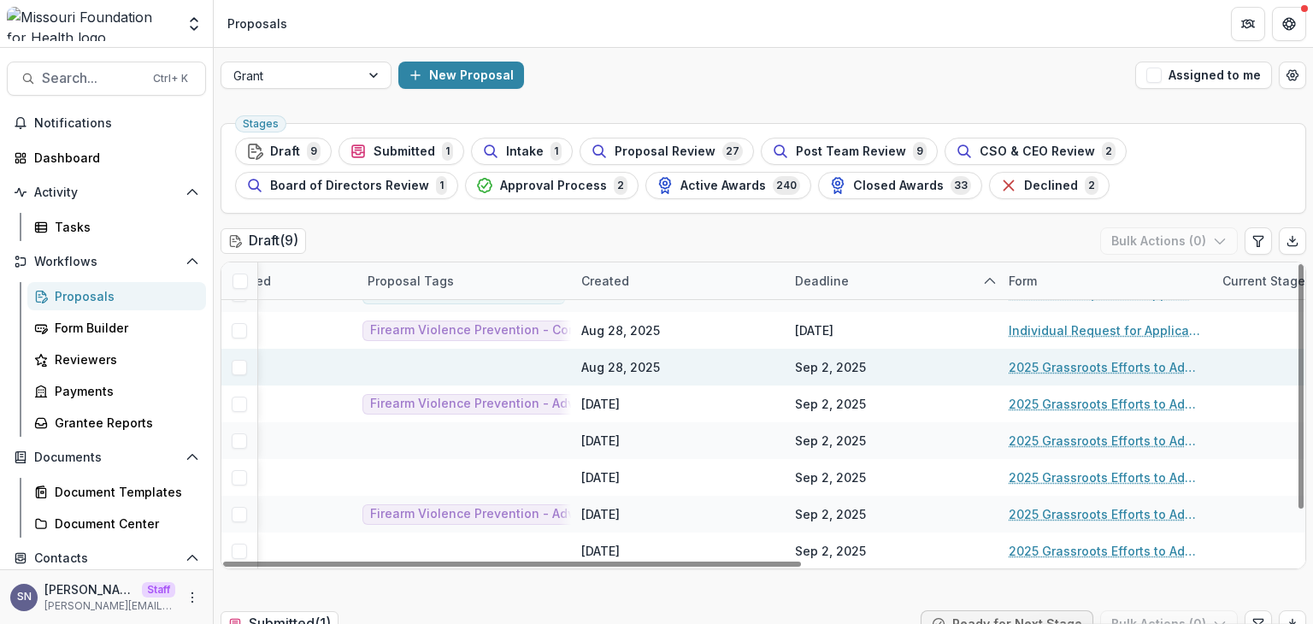
scroll to position [85, 0]
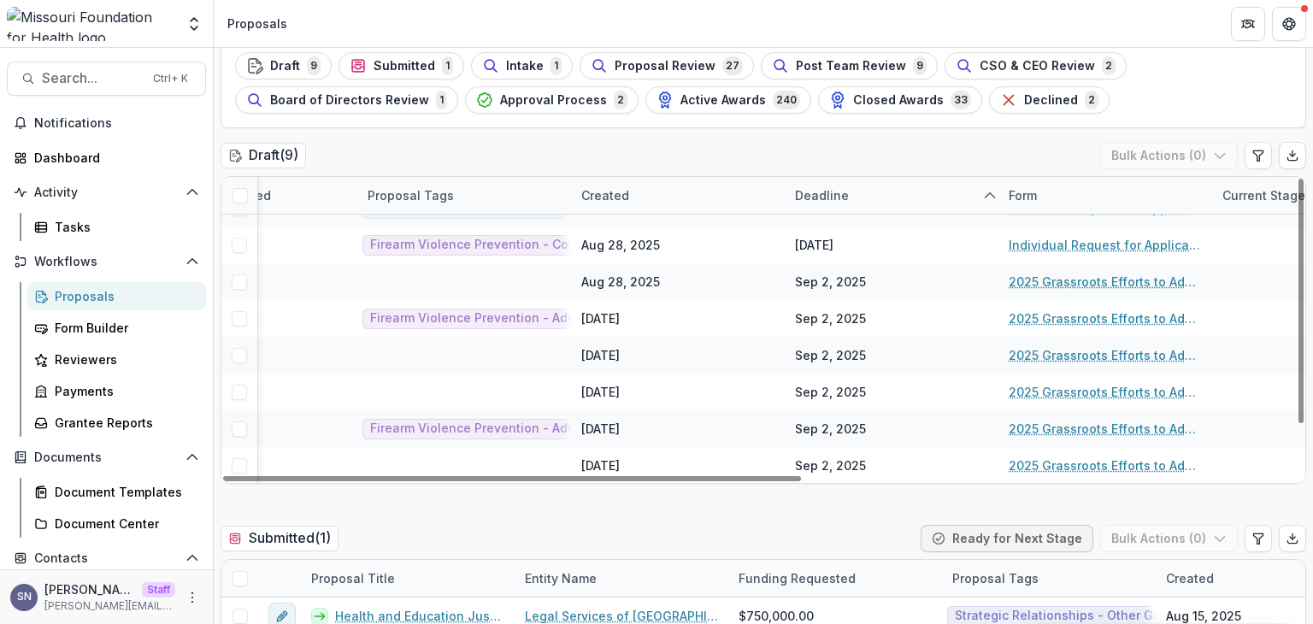
click at [808, 197] on div "Deadline" at bounding box center [821, 195] width 74 height 18
click at [831, 288] on button "Sort Descending" at bounding box center [889, 298] width 205 height 27
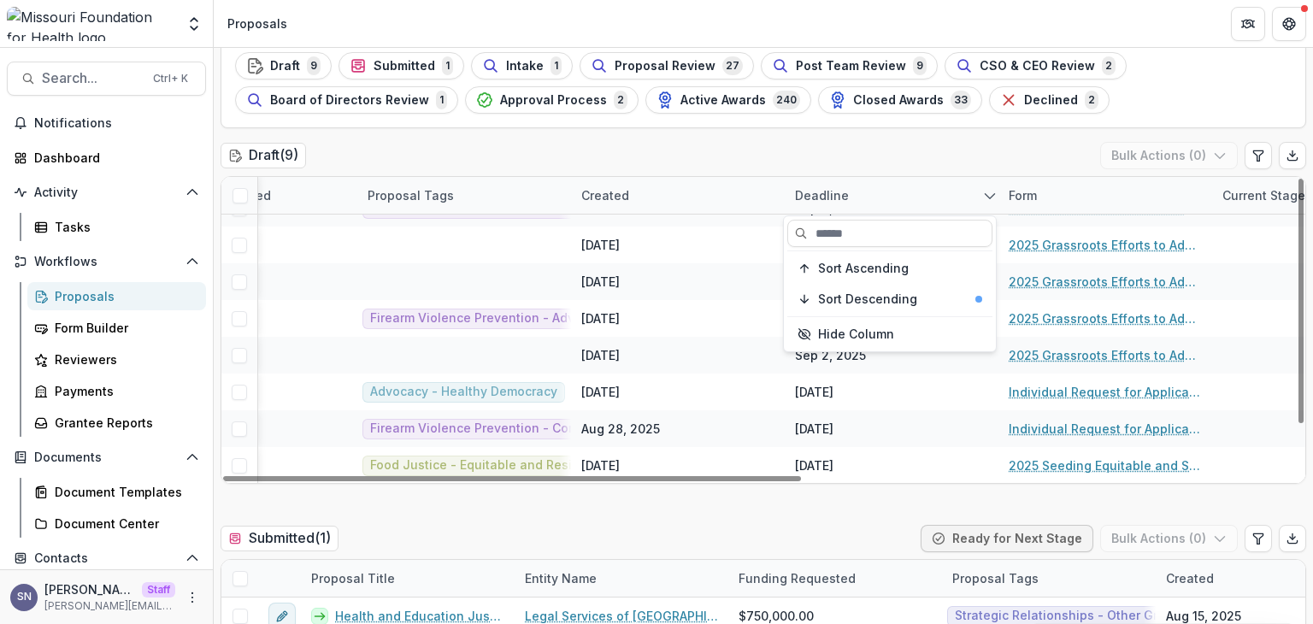
click at [918, 192] on div "Deadline" at bounding box center [891, 195] width 214 height 37
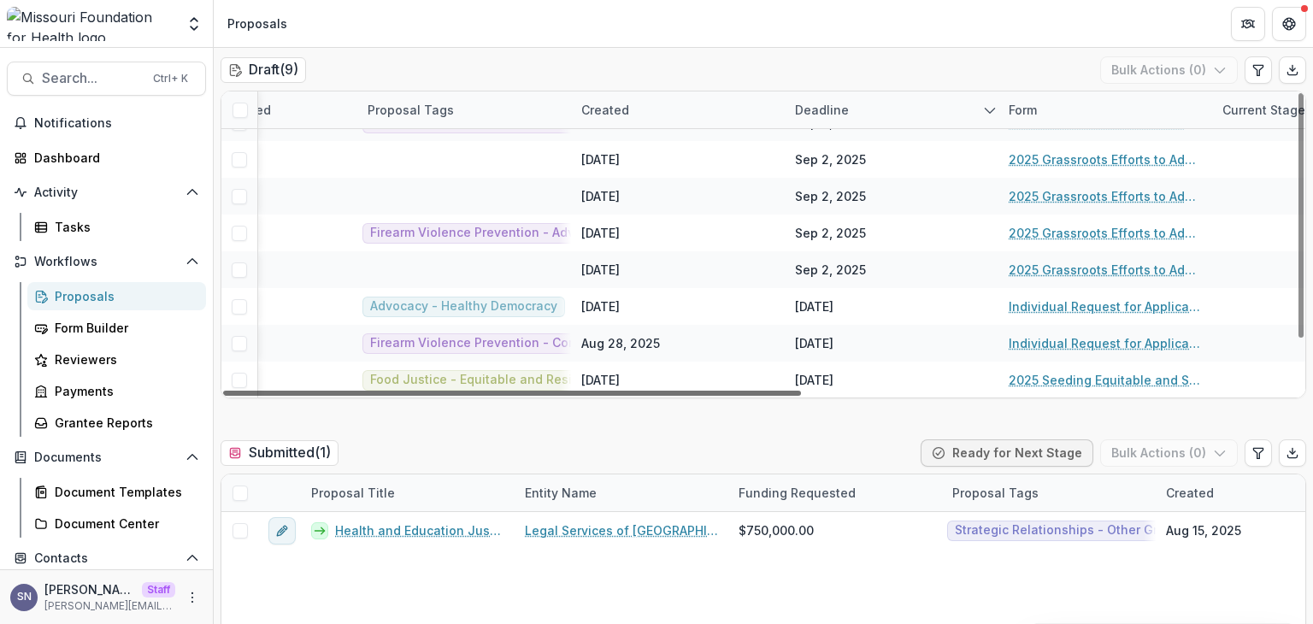
scroll to position [62, 123]
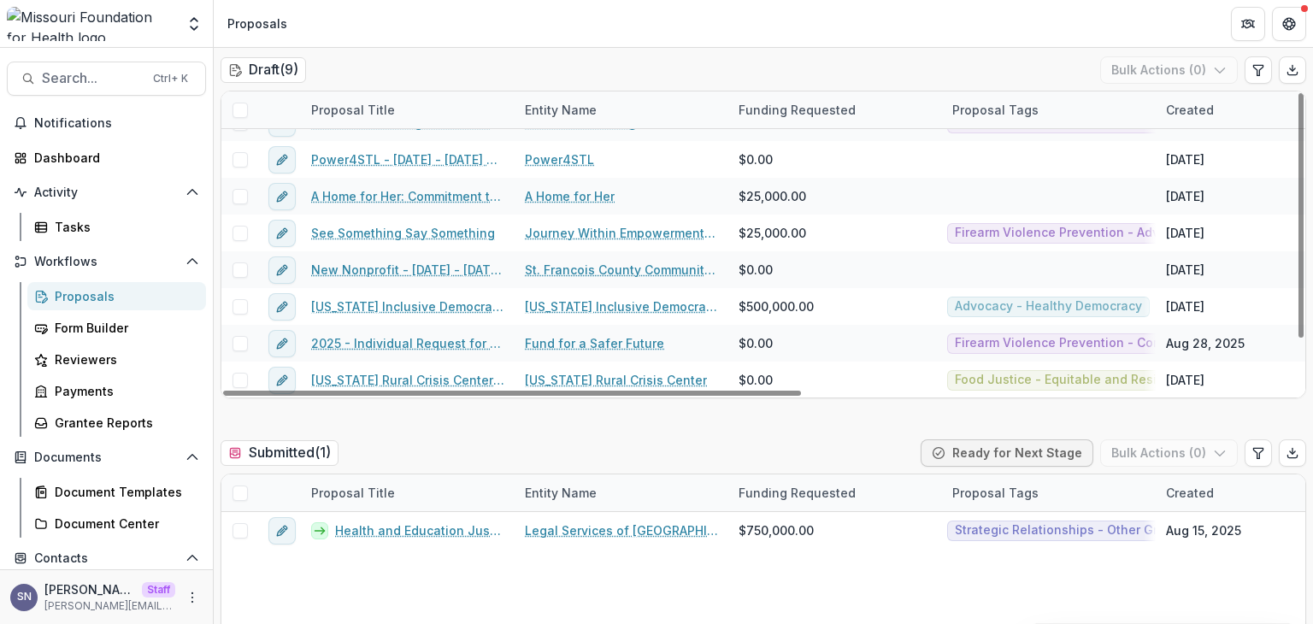
drag, startPoint x: 761, startPoint y: 391, endPoint x: 207, endPoint y: 364, distance: 554.4
click at [223, 391] on div at bounding box center [512, 393] width 578 height 5
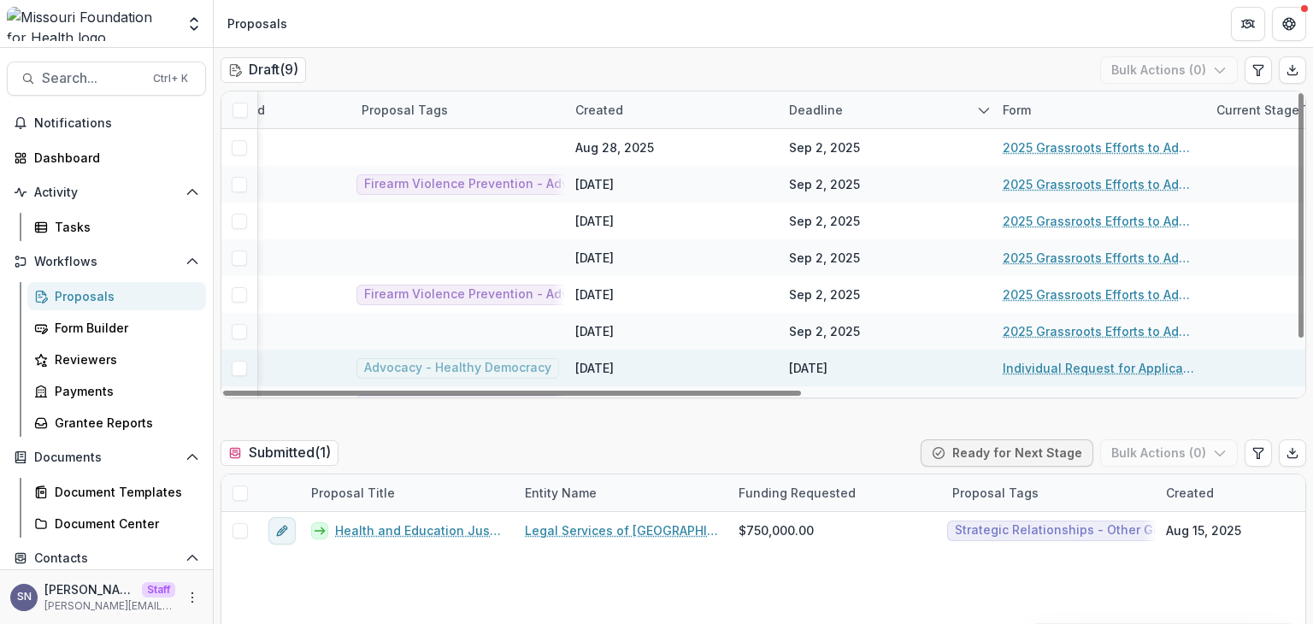
scroll to position [0, 606]
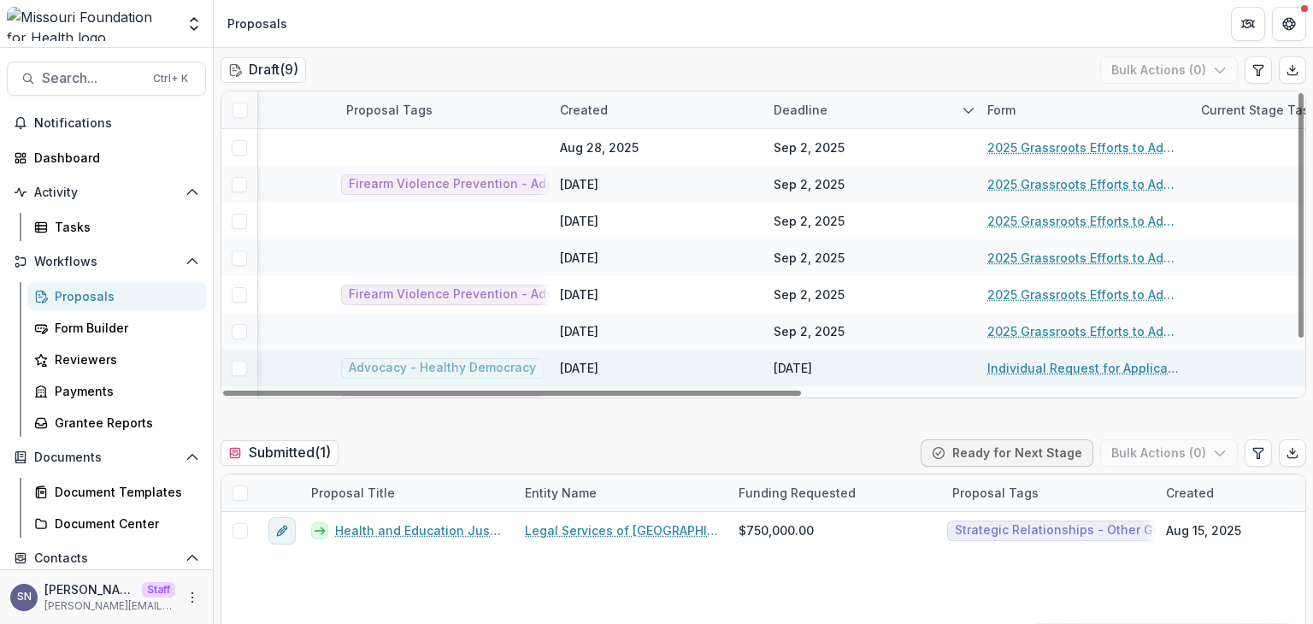
drag, startPoint x: 571, startPoint y: 391, endPoint x: 896, endPoint y: 351, distance: 327.1
click at [801, 391] on div at bounding box center [512, 393] width 578 height 5
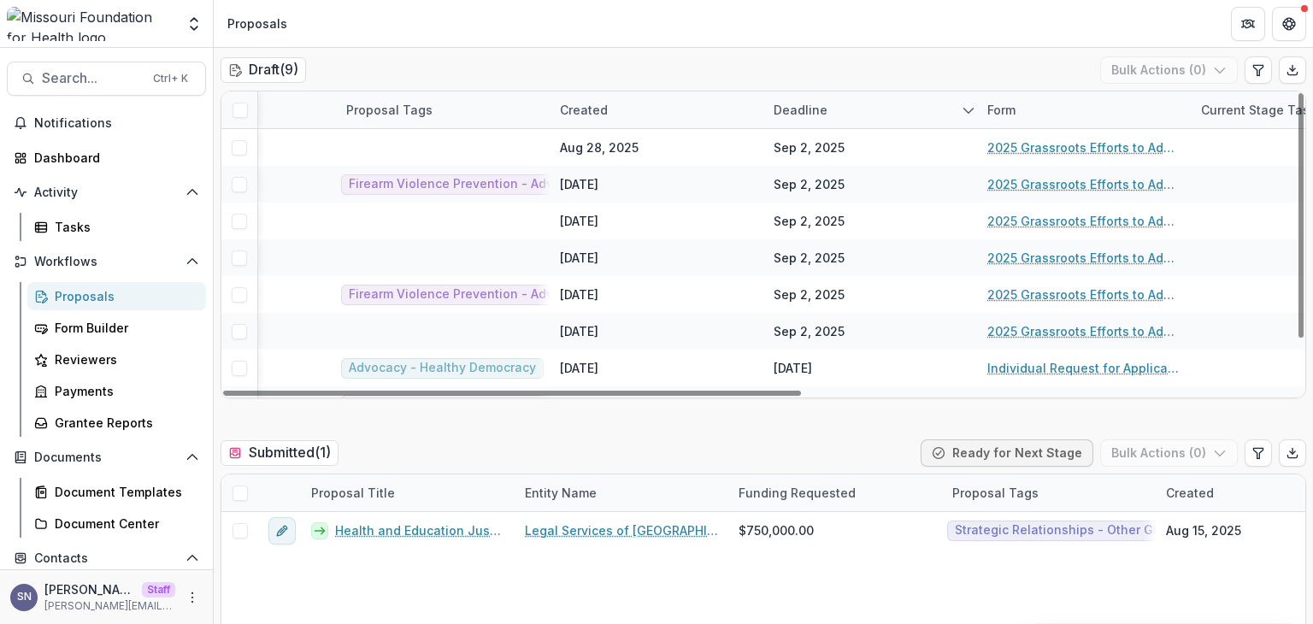
click at [813, 106] on div "Deadline" at bounding box center [800, 110] width 74 height 18
click at [845, 176] on span "Sort Ascending" at bounding box center [841, 183] width 91 height 15
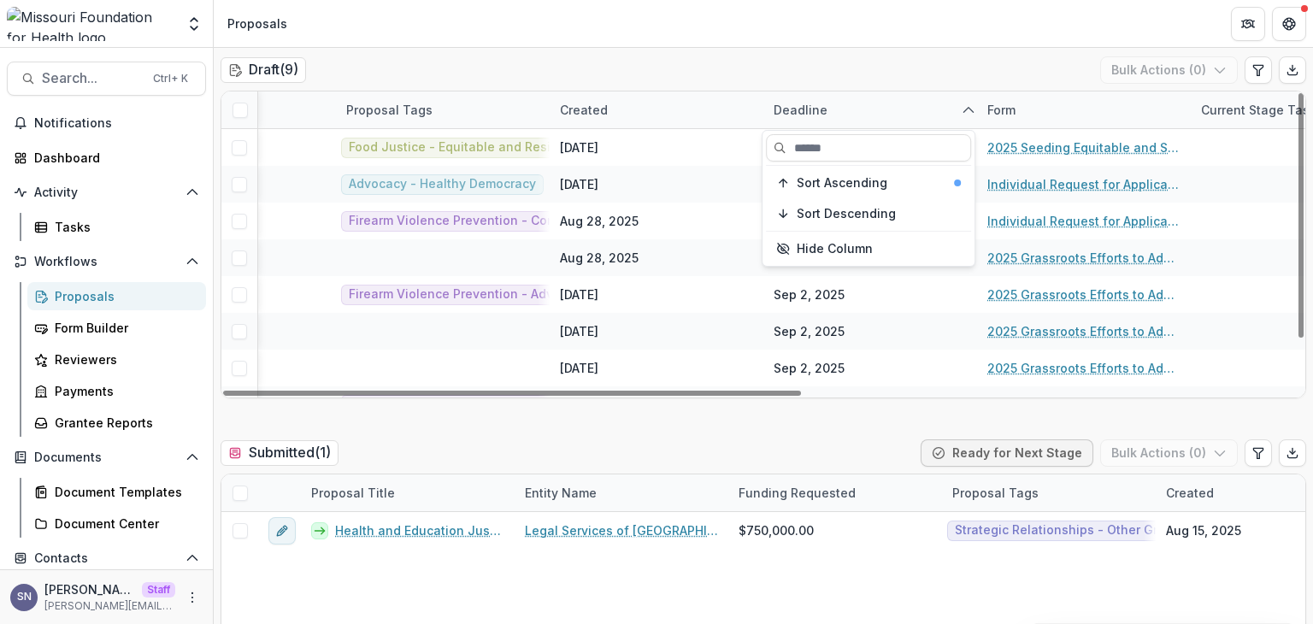
click at [841, 97] on div "Deadline" at bounding box center [870, 109] width 214 height 37
click at [806, 102] on div "Deadline" at bounding box center [800, 110] width 74 height 18
click at [827, 208] on span "Sort Descending" at bounding box center [845, 214] width 99 height 15
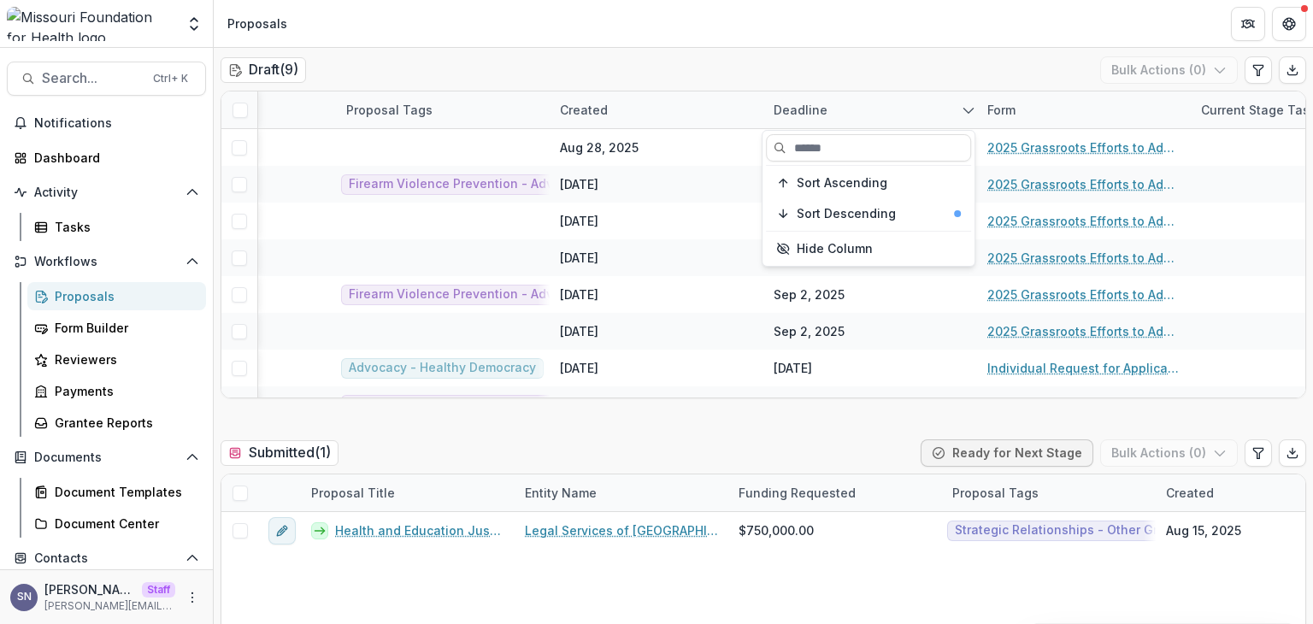
click at [855, 109] on div "Deadline" at bounding box center [870, 109] width 214 height 37
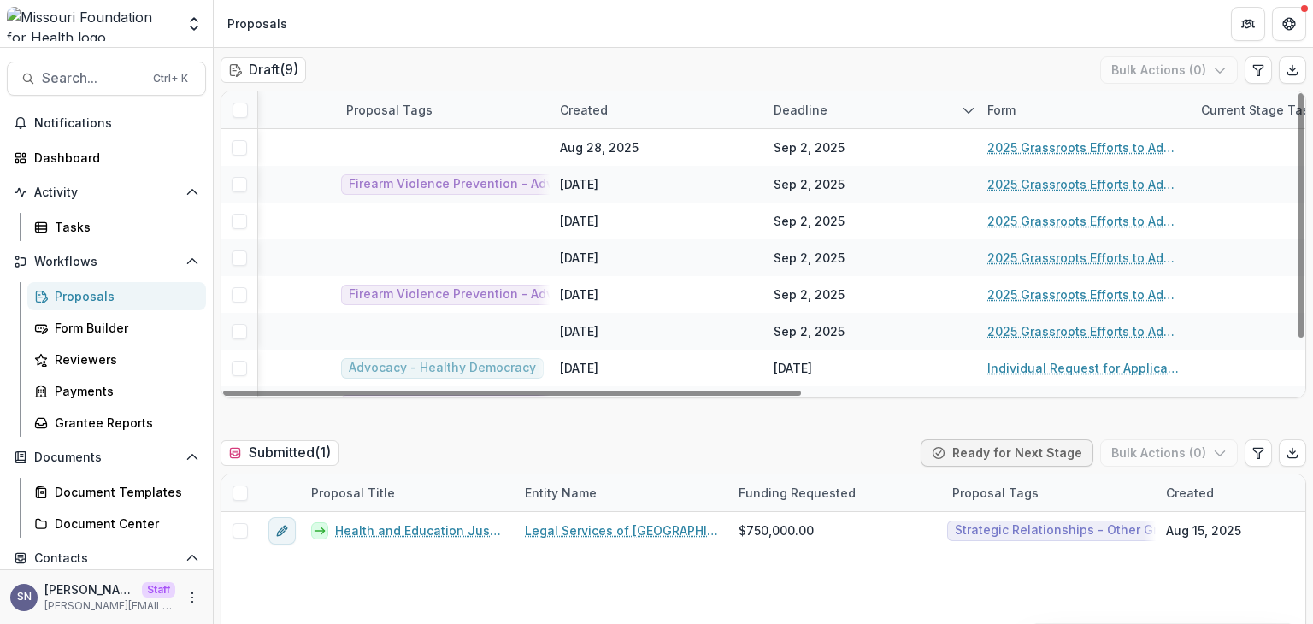
click at [804, 109] on div "Deadline" at bounding box center [800, 110] width 74 height 18
click at [878, 110] on div "Deadline" at bounding box center [870, 109] width 214 height 37
